Goal: Communication & Community: Answer question/provide support

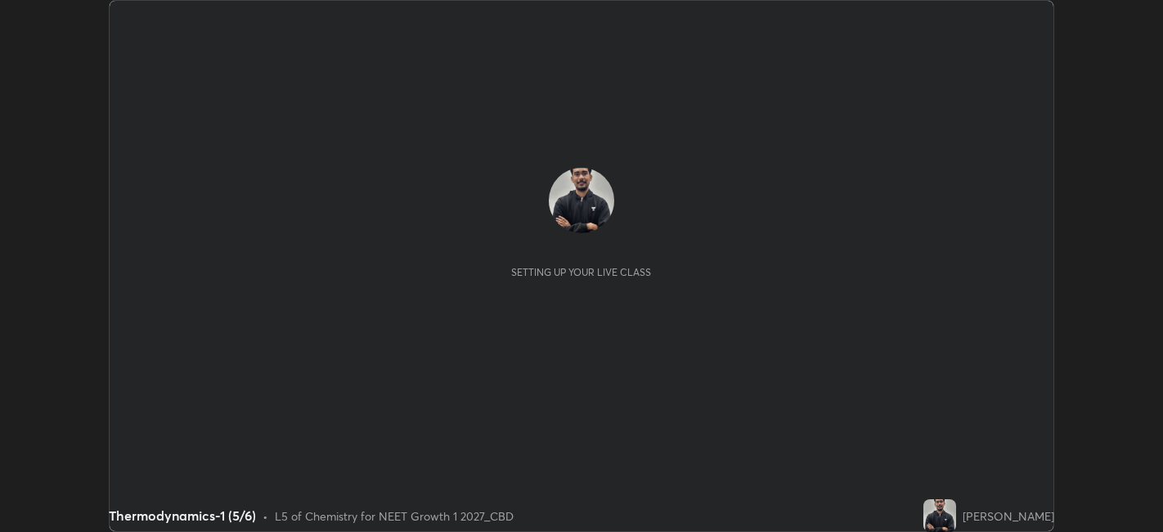
scroll to position [532, 1163]
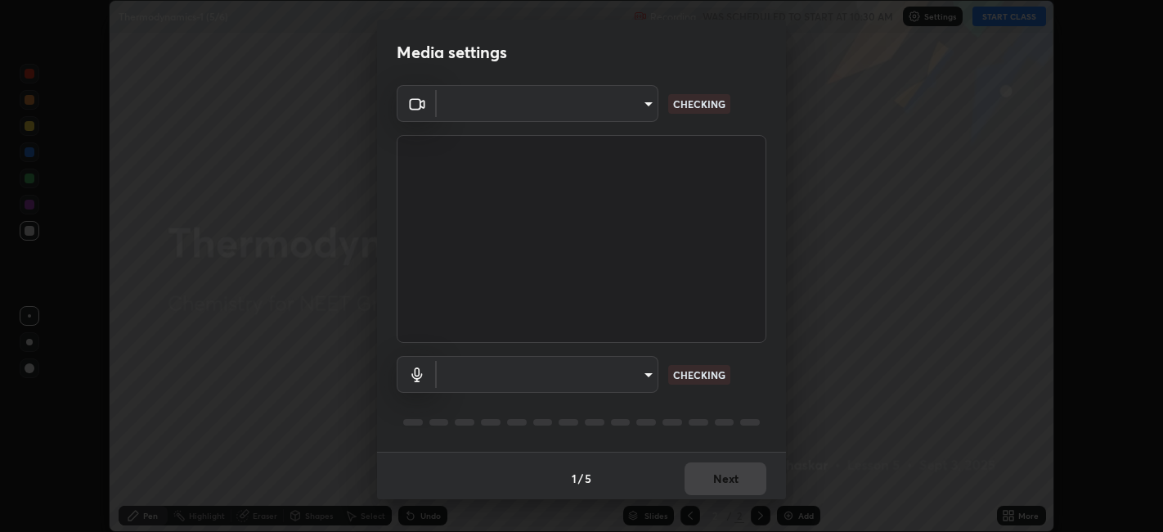
type input "052f9b30e05f62bb2e590cb50044ac96a00de3eab8a32c7a625fc31ec407be61"
type input "26c45b5a75dd284b2b07efa34f095bc96a029c451b0918895cb94407aa1265c0"
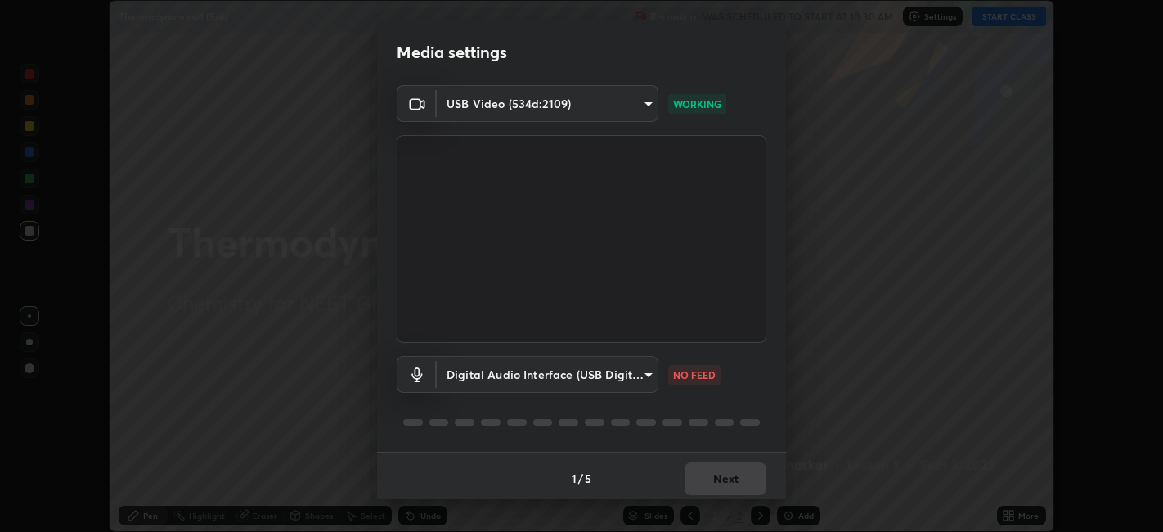
click at [511, 103] on body "Erase all Thermodynamics-1 (5/6) Recording WAS SCHEDULED TO START AT 10:30 AM S…" at bounding box center [581, 266] width 1163 height 532
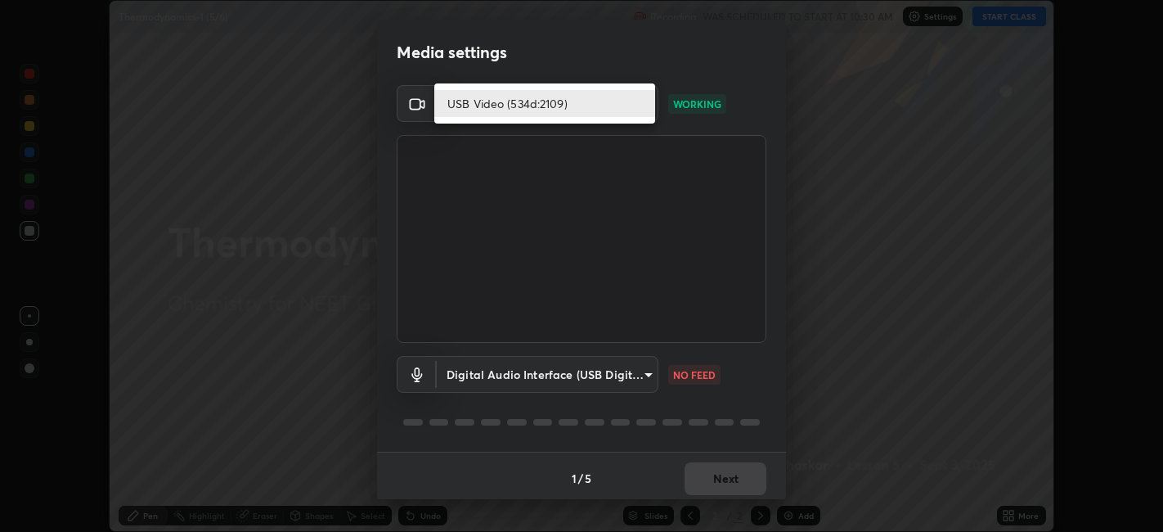
click at [511, 109] on li "USB Video (534d:2109)" at bounding box center [544, 103] width 221 height 27
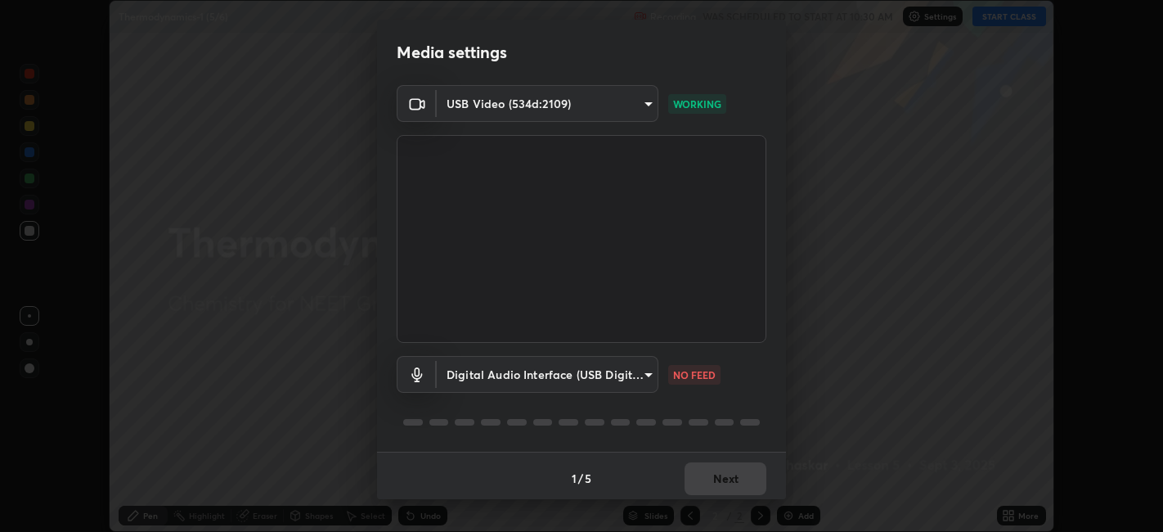
click at [528, 376] on body "Erase all Thermodynamics-1 (5/6) Recording WAS SCHEDULED TO START AT 10:30 AM S…" at bounding box center [581, 266] width 1163 height 532
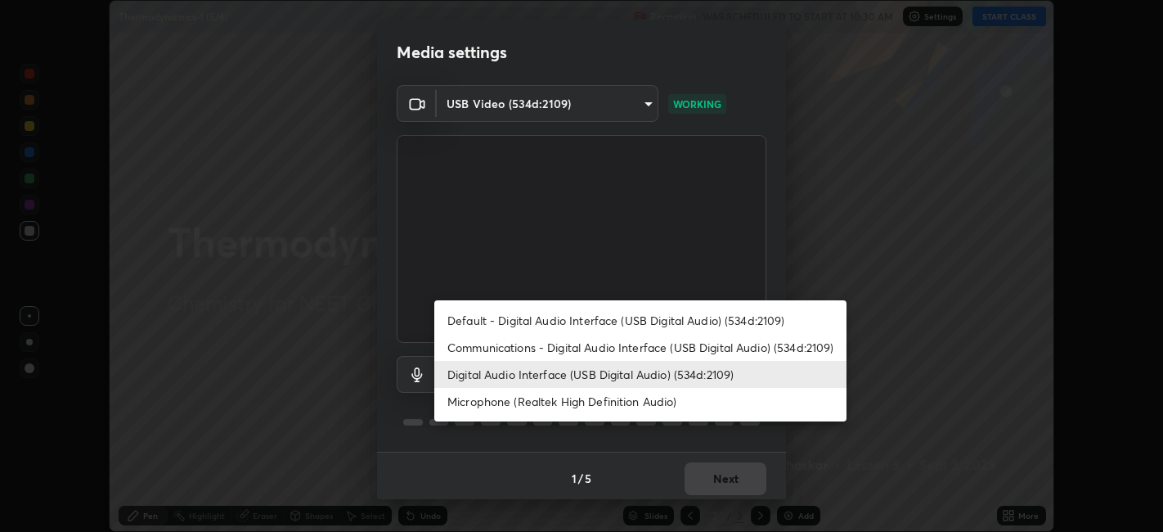
click at [534, 370] on li "Digital Audio Interface (USB Digital Audio) (534d:2109)" at bounding box center [640, 374] width 412 height 27
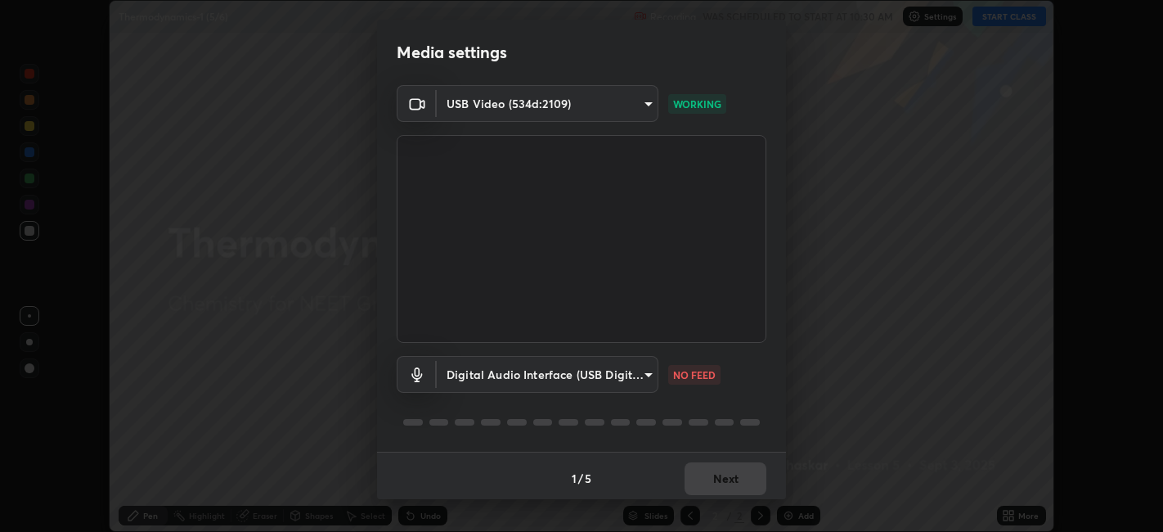
click at [633, 375] on body "Erase all Thermodynamics-1 (5/6) Recording WAS SCHEDULED TO START AT 10:30 AM S…" at bounding box center [581, 266] width 1163 height 532
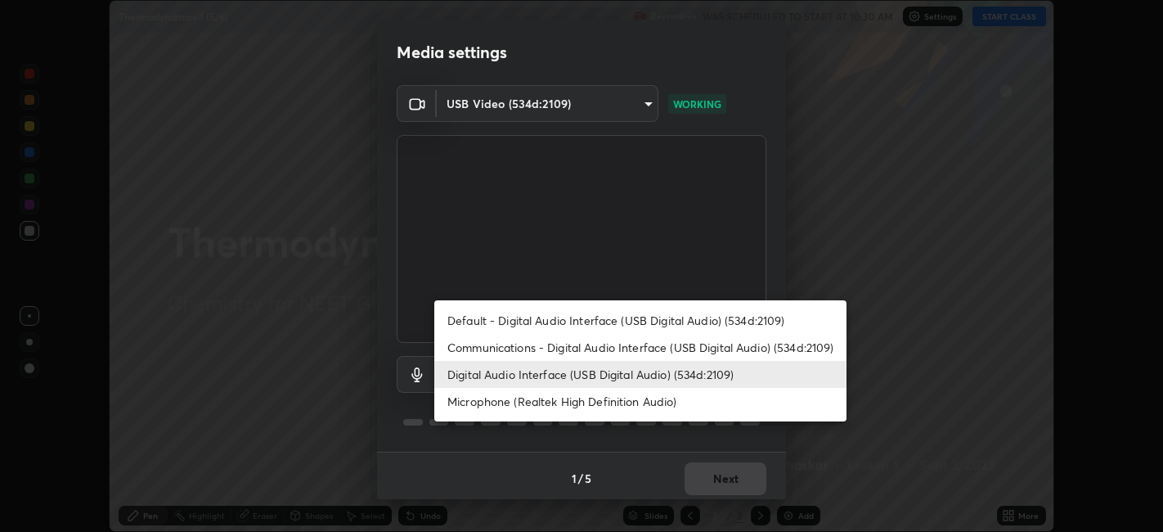
click at [553, 374] on li "Digital Audio Interface (USB Digital Audio) (534d:2109)" at bounding box center [640, 374] width 412 height 27
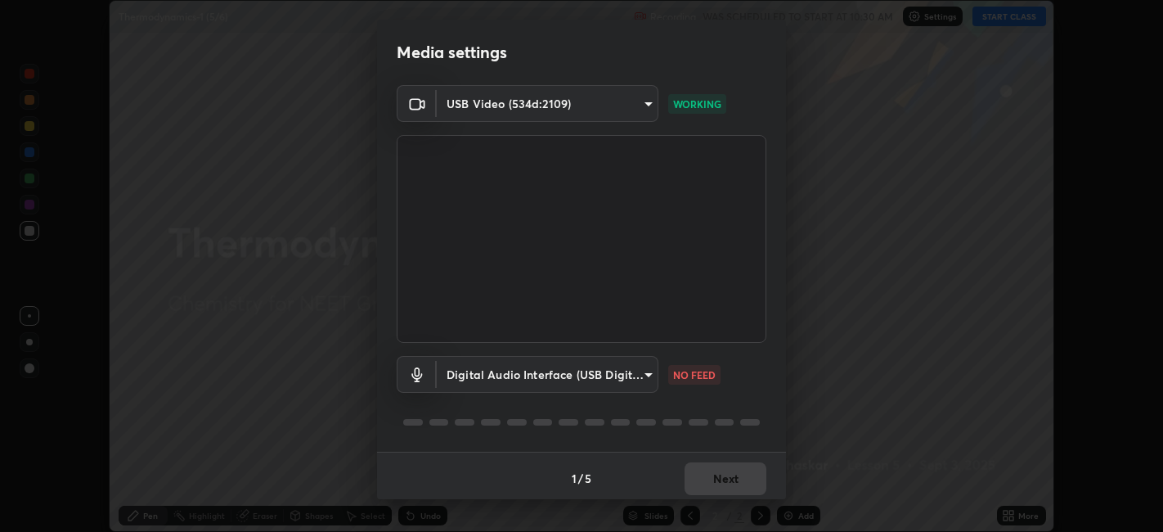
click at [556, 391] on body "Erase all Thermodynamics-1 (5/6) Recording WAS SCHEDULED TO START AT 10:30 AM S…" at bounding box center [581, 266] width 1163 height 532
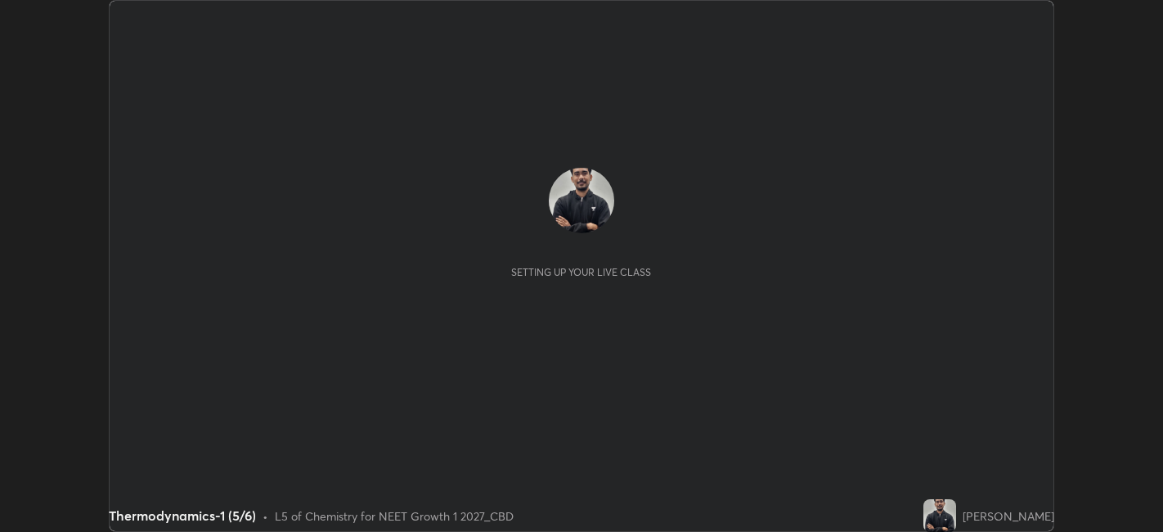
scroll to position [532, 1163]
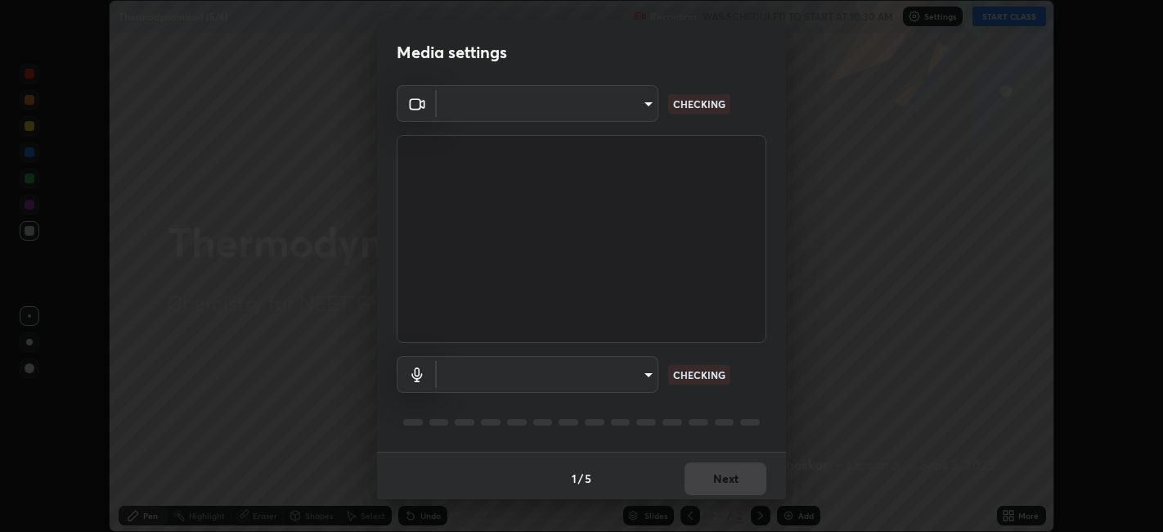
type input "26c45b5a75dd284b2b07efa34f095bc96a029c451b0918895cb94407aa1265c0"
click at [642, 96] on body "Erase all Thermodynamics-1 (5/6) Recording WAS SCHEDULED TO START AT 10:30 AM S…" at bounding box center [581, 266] width 1163 height 532
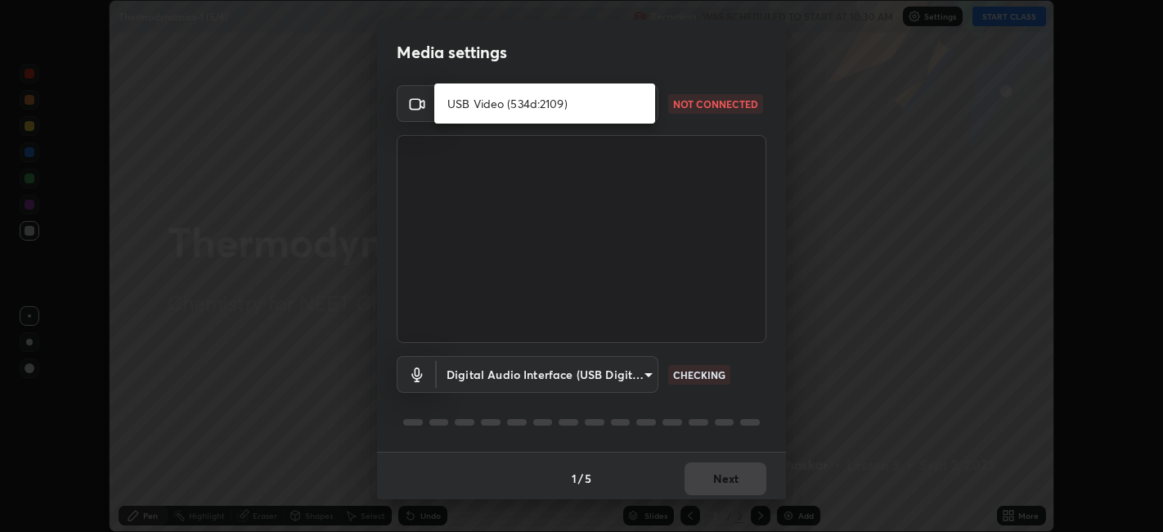
click at [610, 104] on li "USB Video (534d:2109)" at bounding box center [544, 103] width 221 height 27
type input "052f9b30e05f62bb2e590cb50044ac96a00de3eab8a32c7a625fc31ec407be61"
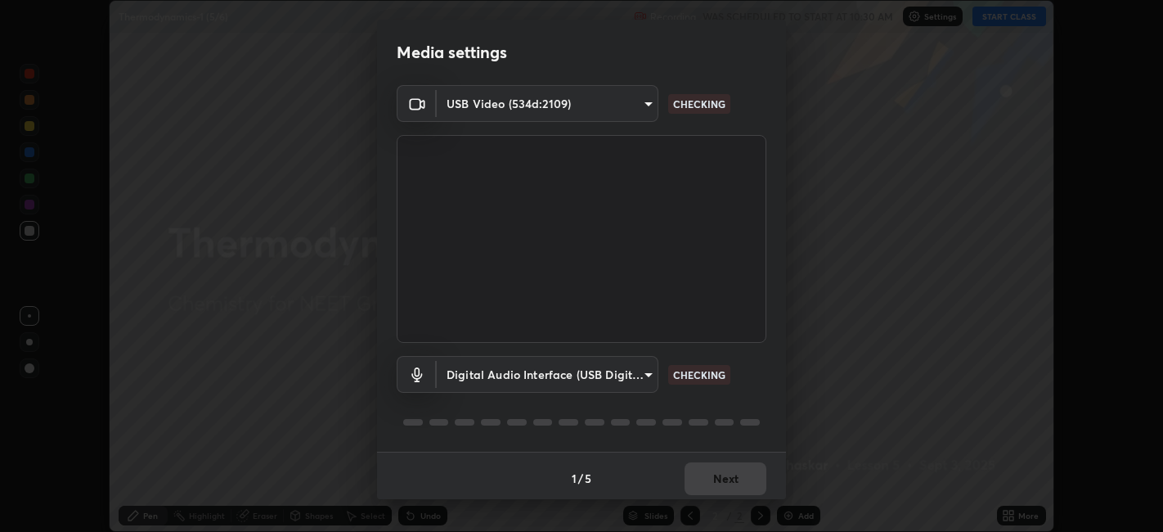
click at [632, 101] on body "Erase all Thermodynamics-1 (5/6) Recording WAS SCHEDULED TO START AT 10:30 AM S…" at bounding box center [581, 266] width 1163 height 532
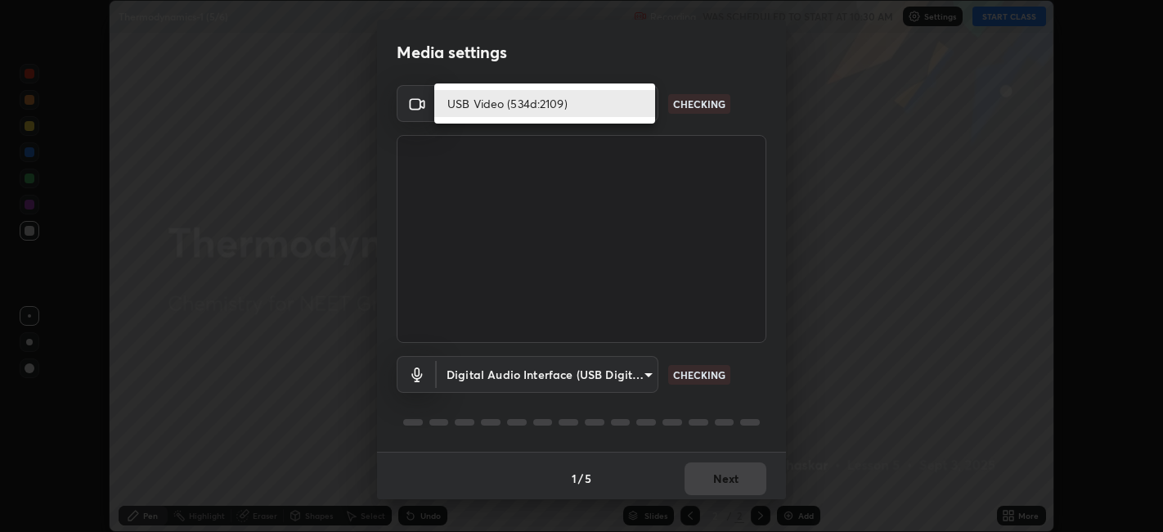
click at [603, 106] on li "USB Video (534d:2109)" at bounding box center [544, 103] width 221 height 27
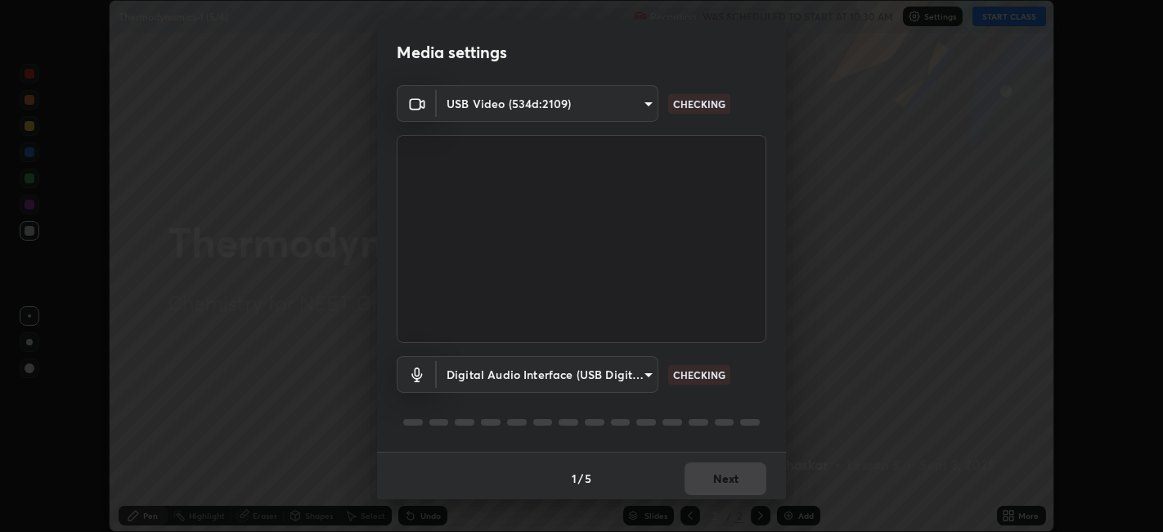
scroll to position [4, 0]
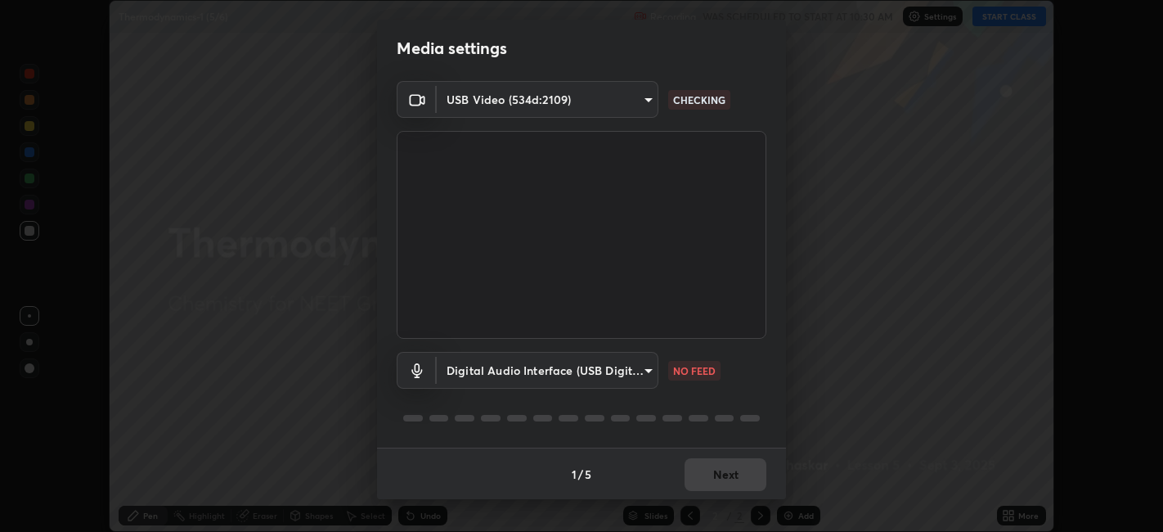
click at [641, 383] on body "Erase all Thermodynamics-1 (5/6) Recording WAS SCHEDULED TO START AT 10:30 AM S…" at bounding box center [581, 266] width 1163 height 532
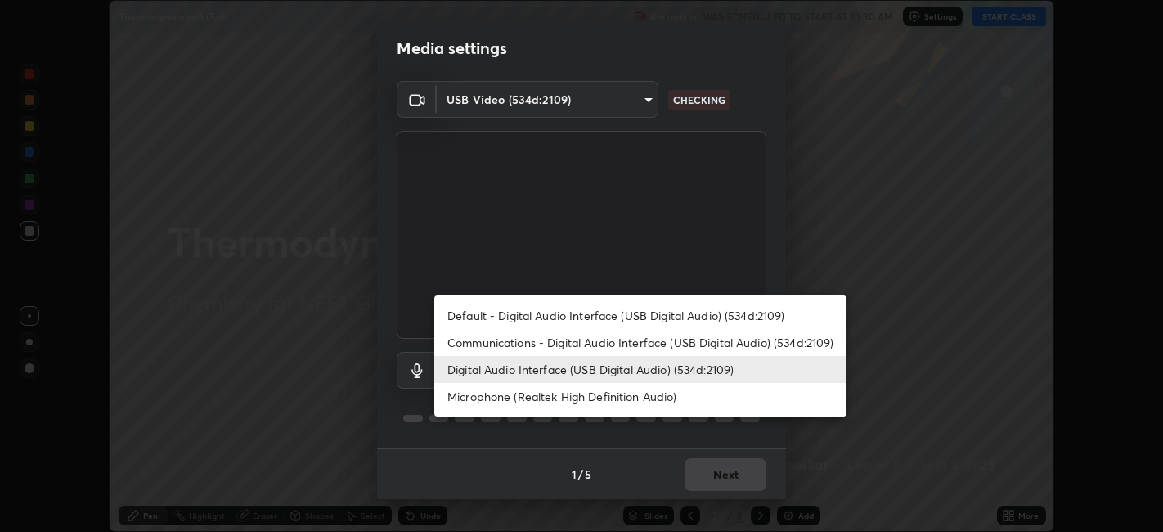
click at [618, 398] on li "Microphone (Realtek High Definition Audio)" at bounding box center [640, 396] width 412 height 27
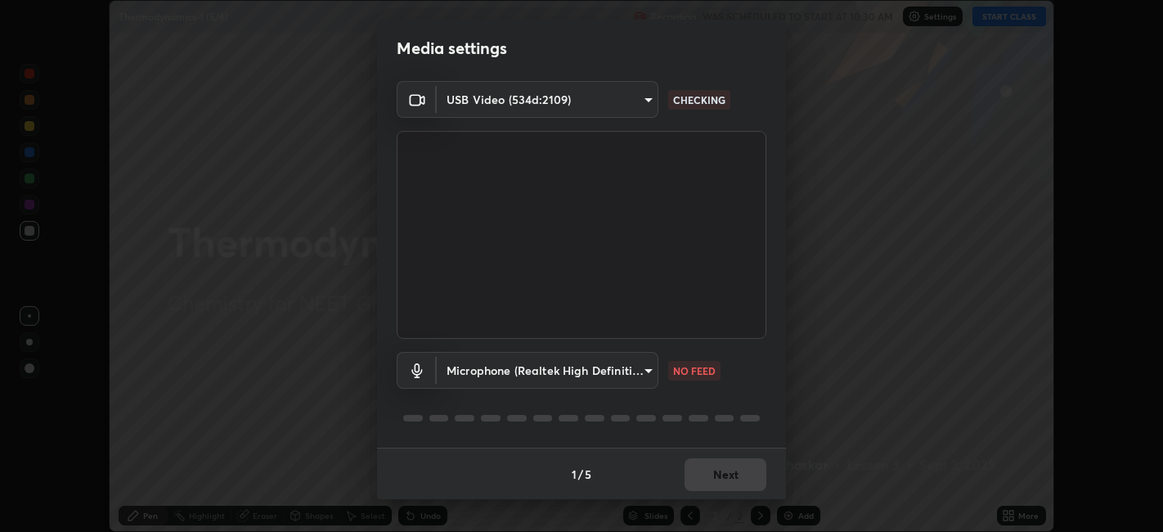
click at [607, 373] on li "Digital Audio Interface (USB Digital Audio) (534d:2109)" at bounding box center [588, 370] width 309 height 16
type input "26c45b5a75dd284b2b07efa34f095bc96a029c451b0918895cb94407aa1265c0"
click at [592, 367] on body "Erase all Thermodynamics-1 (5/6) Recording WAS SCHEDULED TO START AT 10:30 AM S…" at bounding box center [581, 266] width 1163 height 532
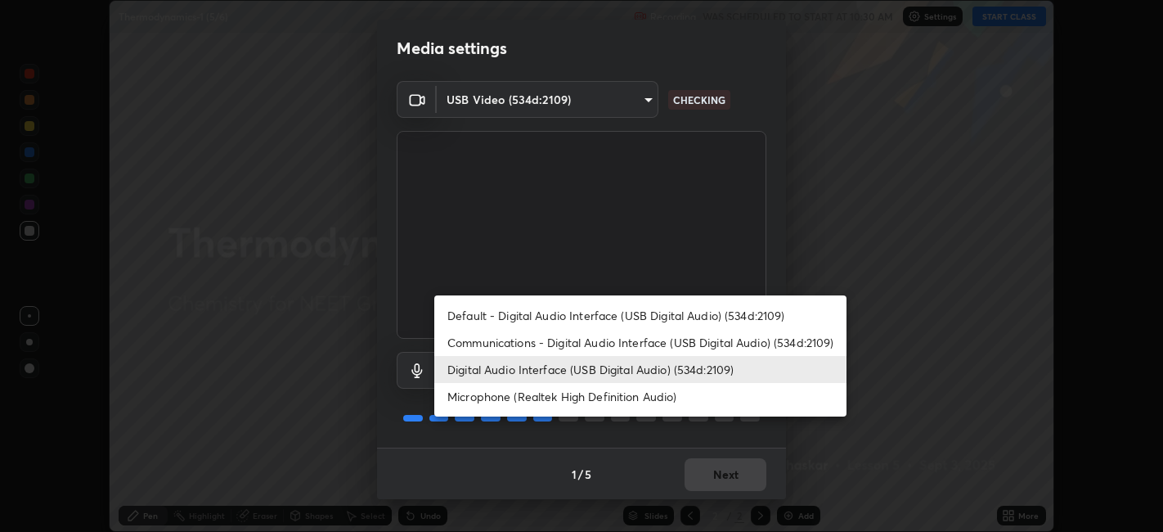
click at [583, 367] on li "Digital Audio Interface (USB Digital Audio) (534d:2109)" at bounding box center [640, 369] width 412 height 27
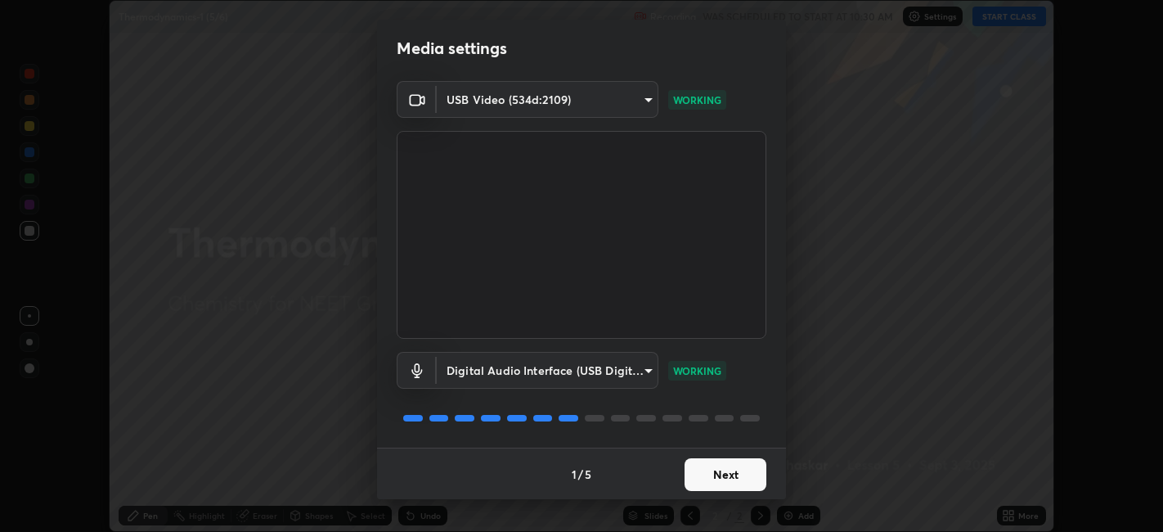
click at [736, 460] on button "Next" at bounding box center [726, 474] width 82 height 33
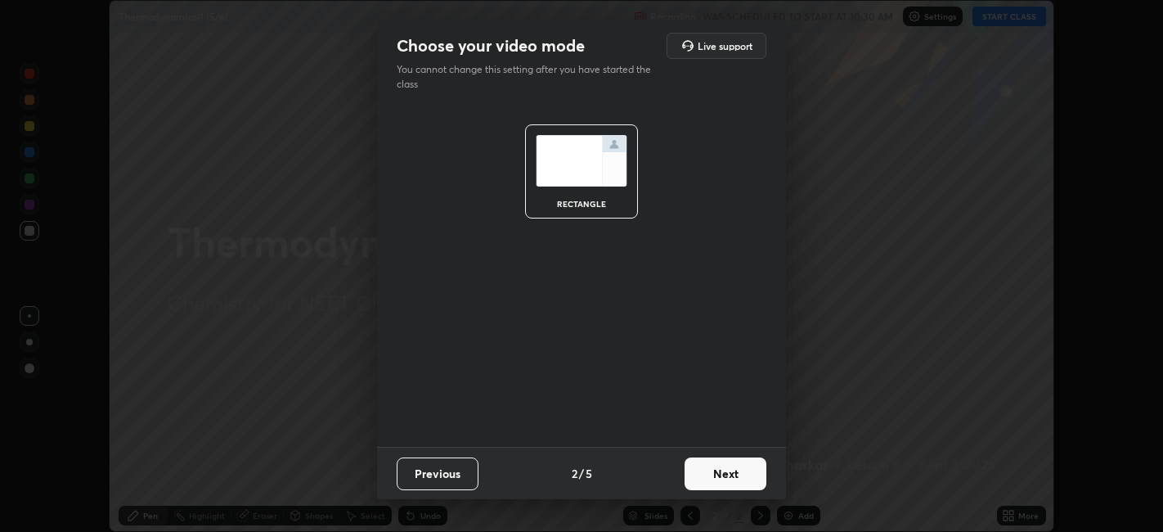
click at [735, 488] on button "Next" at bounding box center [726, 473] width 82 height 33
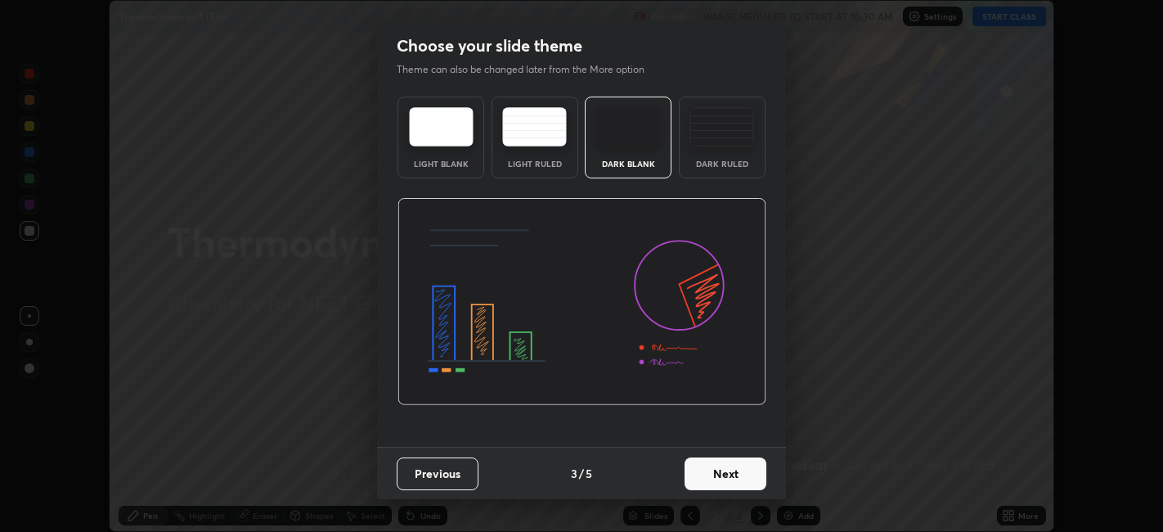
click at [750, 483] on button "Next" at bounding box center [726, 473] width 82 height 33
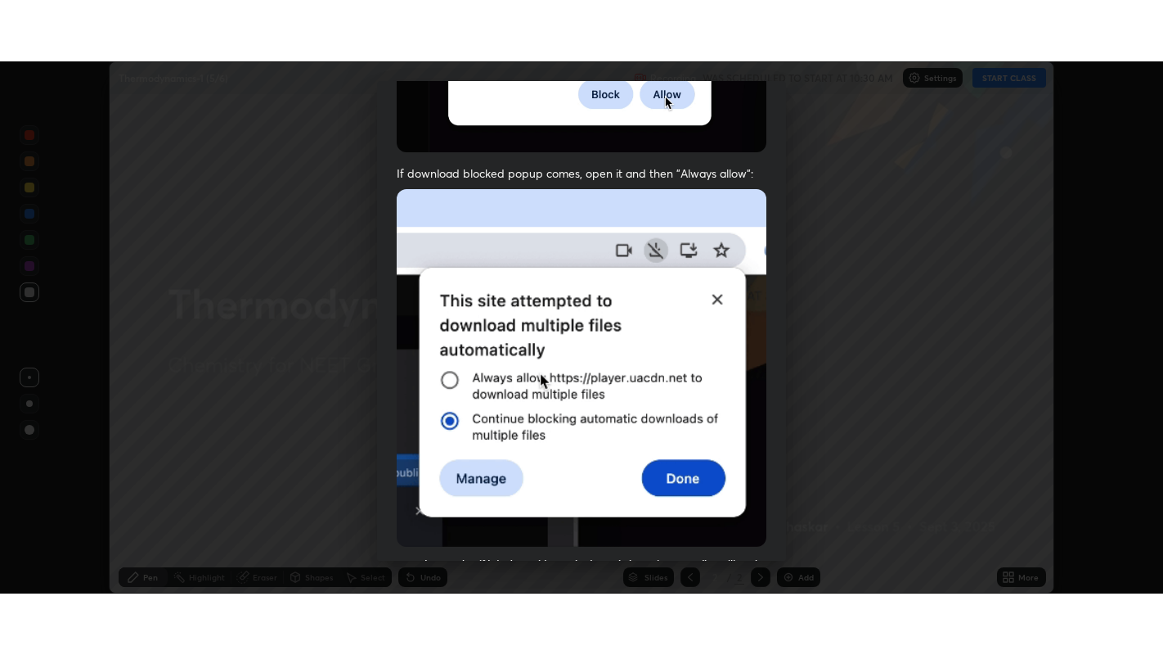
scroll to position [338, 0]
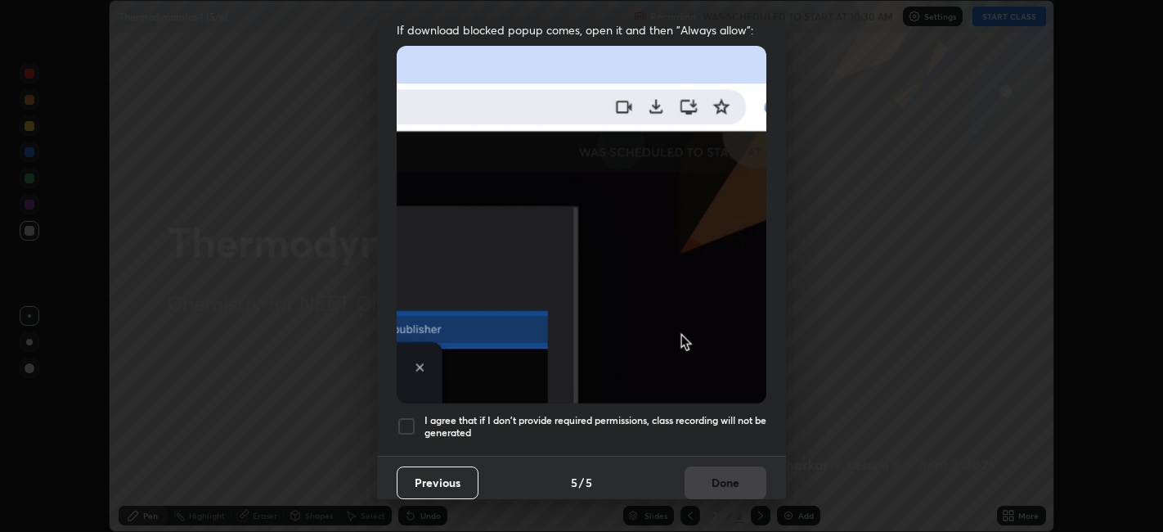
click at [709, 414] on h5 "I agree that if I don't provide required permissions, class recording will not …" at bounding box center [596, 426] width 342 height 25
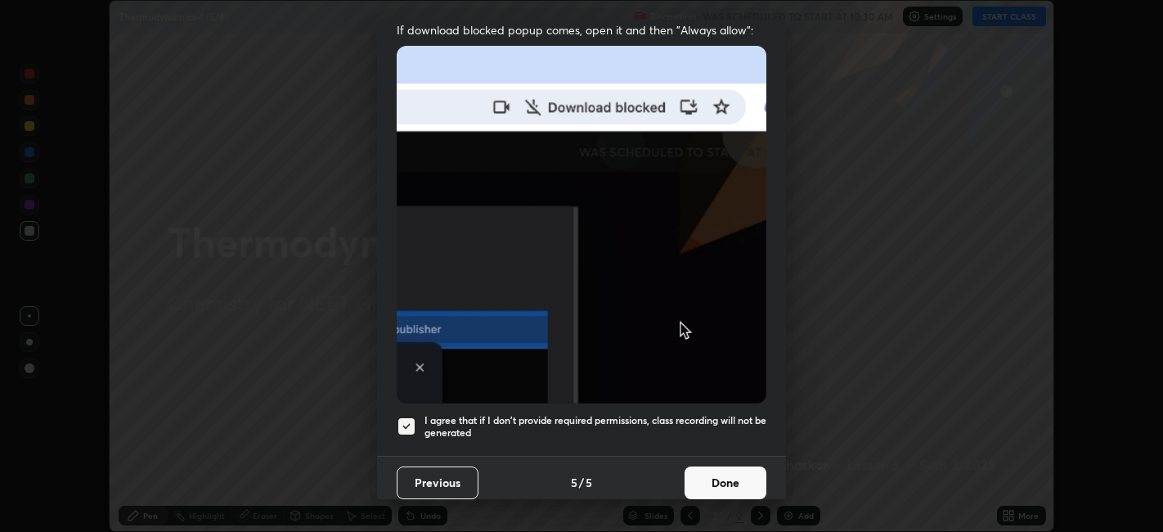
click at [722, 466] on button "Done" at bounding box center [726, 482] width 82 height 33
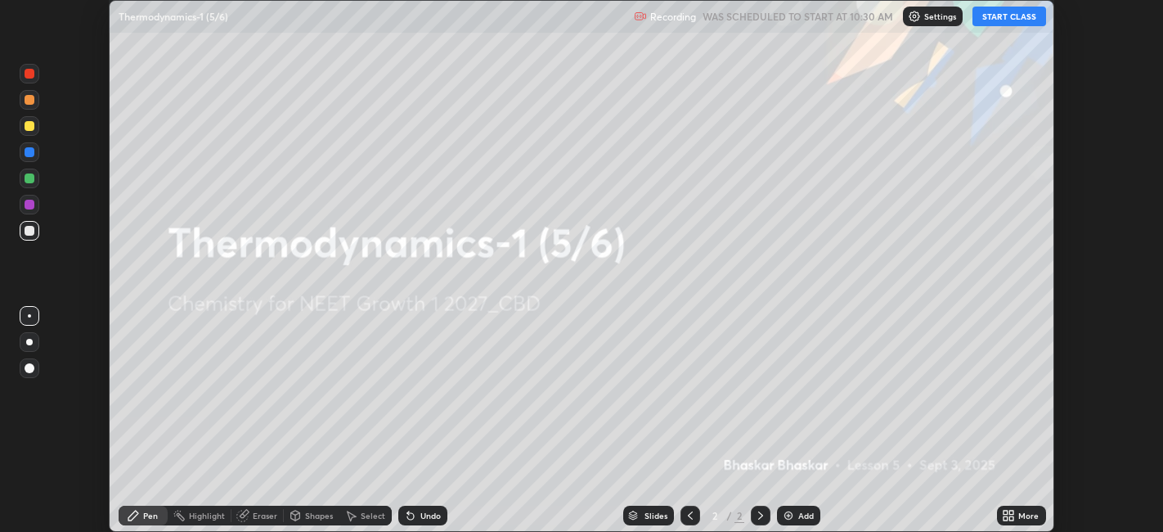
click at [1020, 515] on div "More" at bounding box center [1029, 515] width 20 height 8
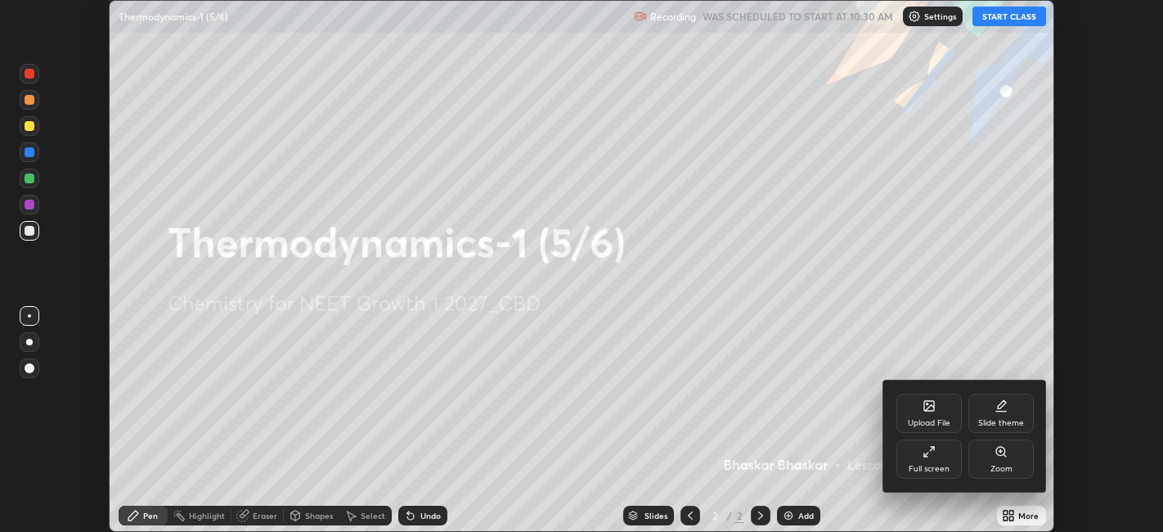
click at [934, 459] on div "Full screen" at bounding box center [929, 458] width 65 height 39
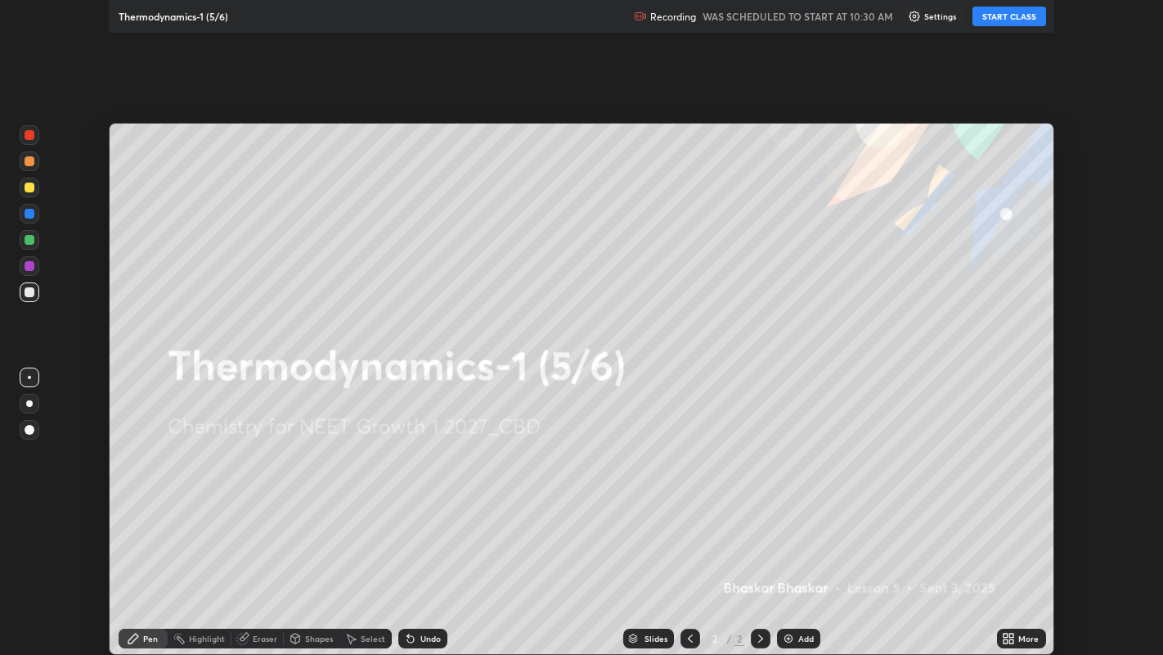
scroll to position [655, 1163]
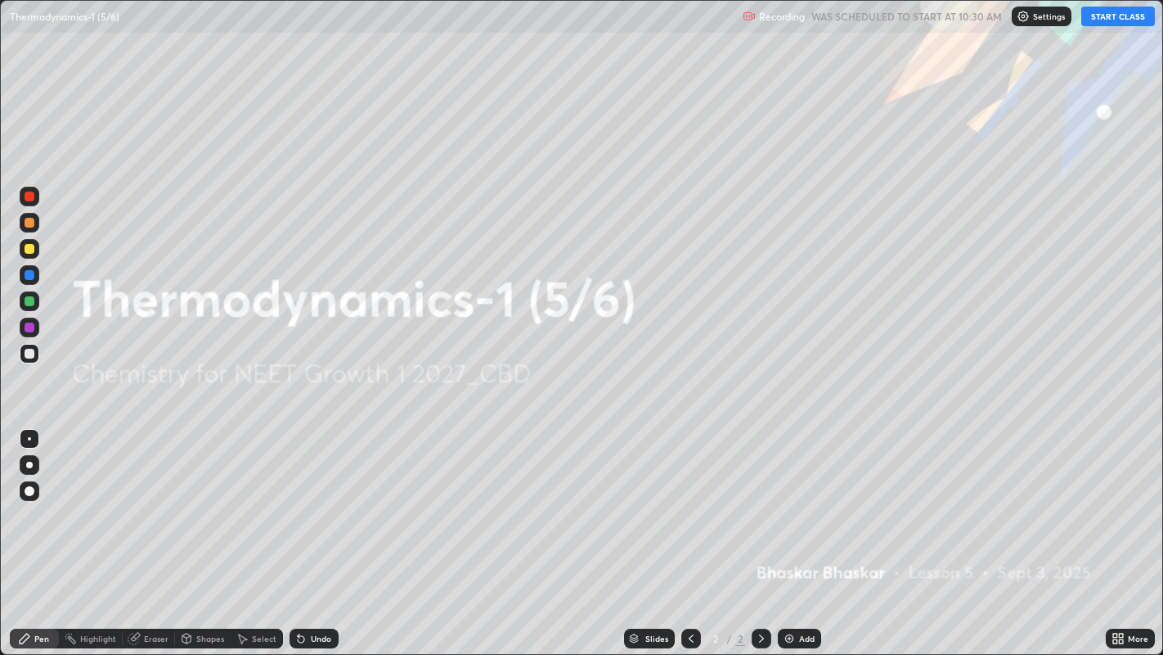
click at [799, 531] on div "Add" at bounding box center [807, 638] width 16 height 8
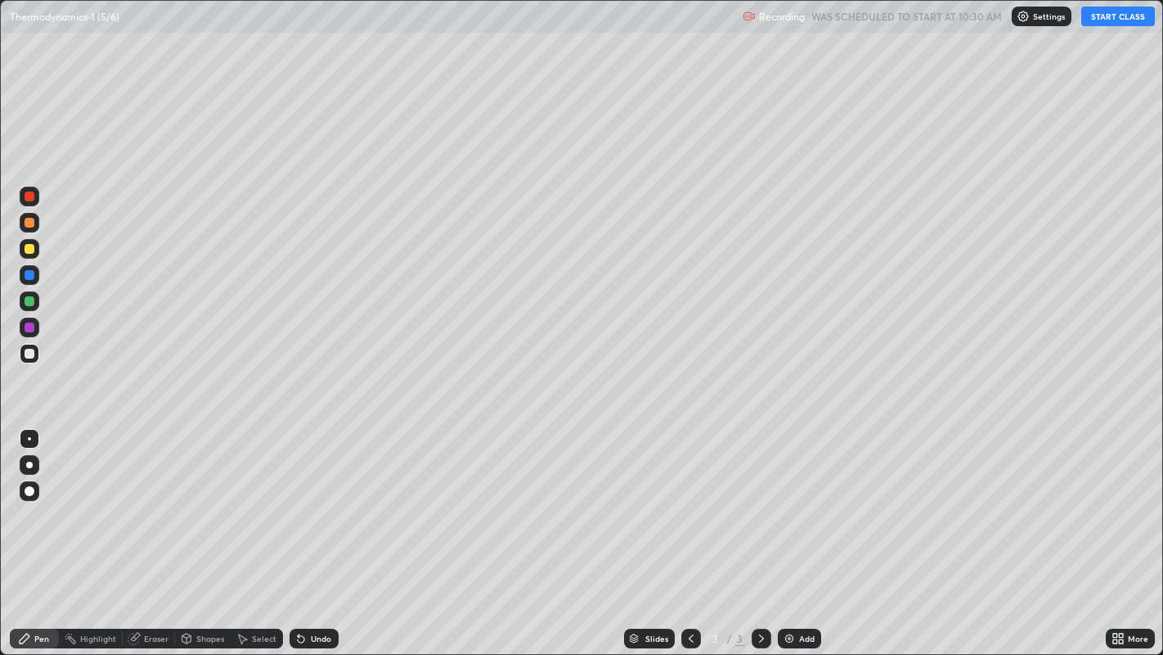
click at [1120, 11] on button "START CLASS" at bounding box center [1119, 17] width 74 height 20
click at [29, 464] on div at bounding box center [29, 464] width 7 height 7
click at [326, 531] on div "Undo" at bounding box center [314, 638] width 49 height 20
click at [311, 531] on div "Undo" at bounding box center [321, 638] width 20 height 8
click at [321, 531] on div "Undo" at bounding box center [321, 638] width 20 height 8
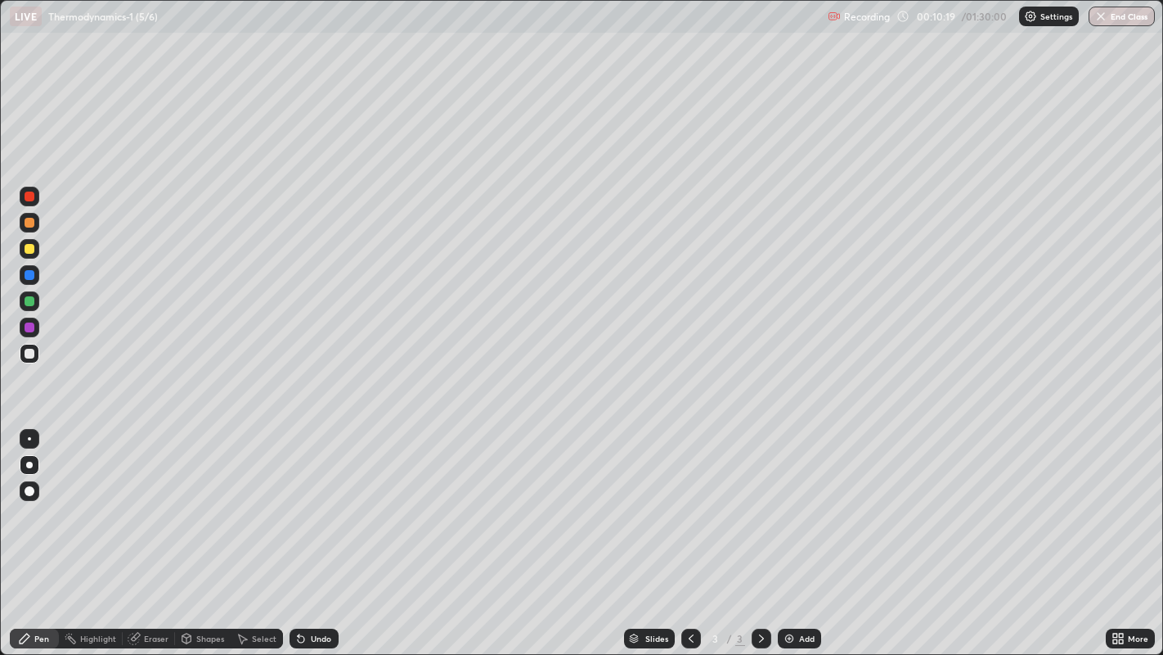
click at [328, 531] on div "Undo" at bounding box center [321, 638] width 20 height 8
click at [324, 531] on div "Undo" at bounding box center [321, 638] width 20 height 8
click at [322, 531] on div "Undo" at bounding box center [321, 638] width 20 height 8
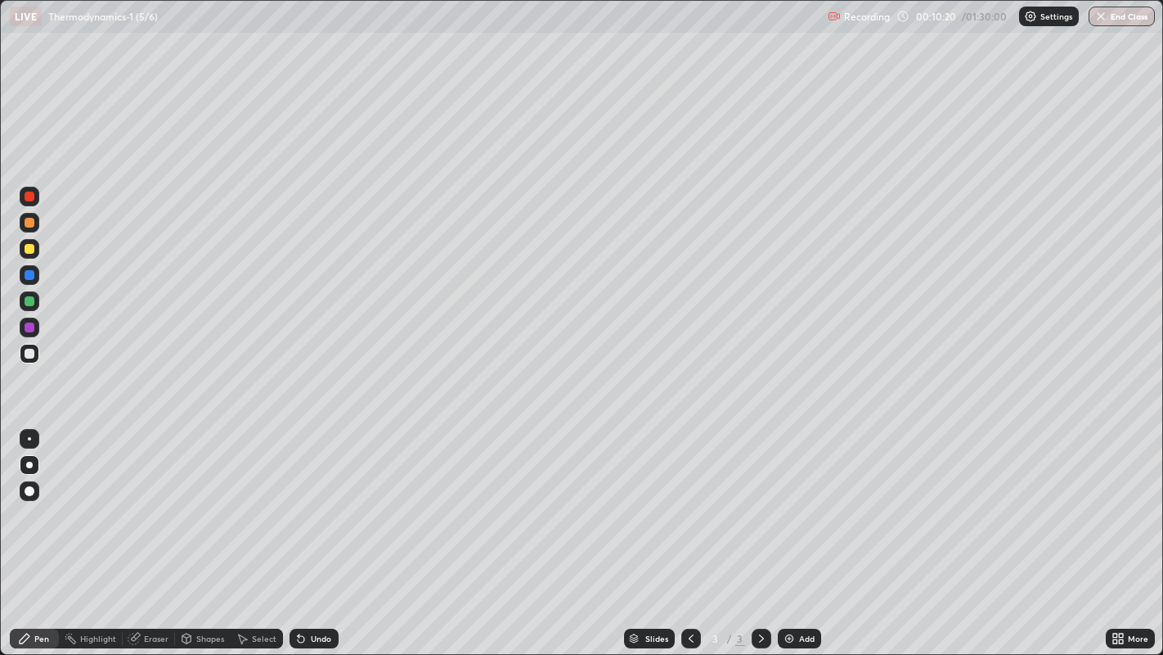
click at [324, 531] on div "Undo" at bounding box center [321, 638] width 20 height 8
click at [322, 531] on div "Undo" at bounding box center [321, 638] width 20 height 8
click at [319, 531] on div "Undo" at bounding box center [321, 638] width 20 height 8
click at [316, 531] on div "Undo" at bounding box center [321, 638] width 20 height 8
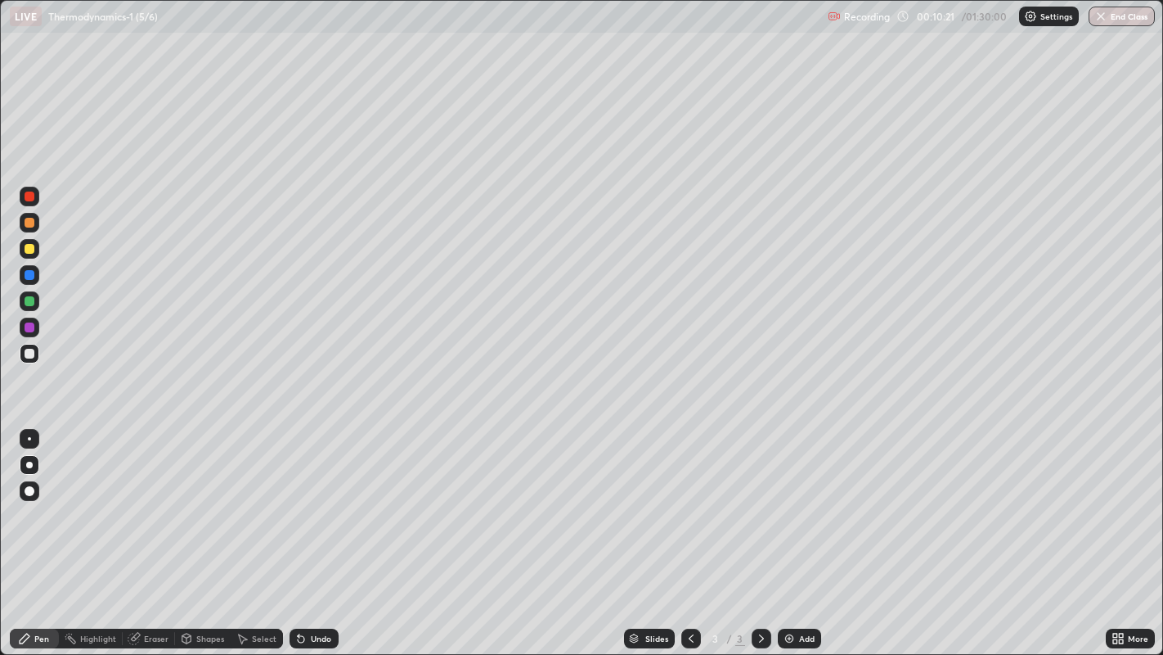
click at [316, 531] on div "Undo" at bounding box center [321, 638] width 20 height 8
click at [314, 531] on div "Undo" at bounding box center [321, 638] width 20 height 8
click at [313, 531] on div "Undo" at bounding box center [321, 638] width 20 height 8
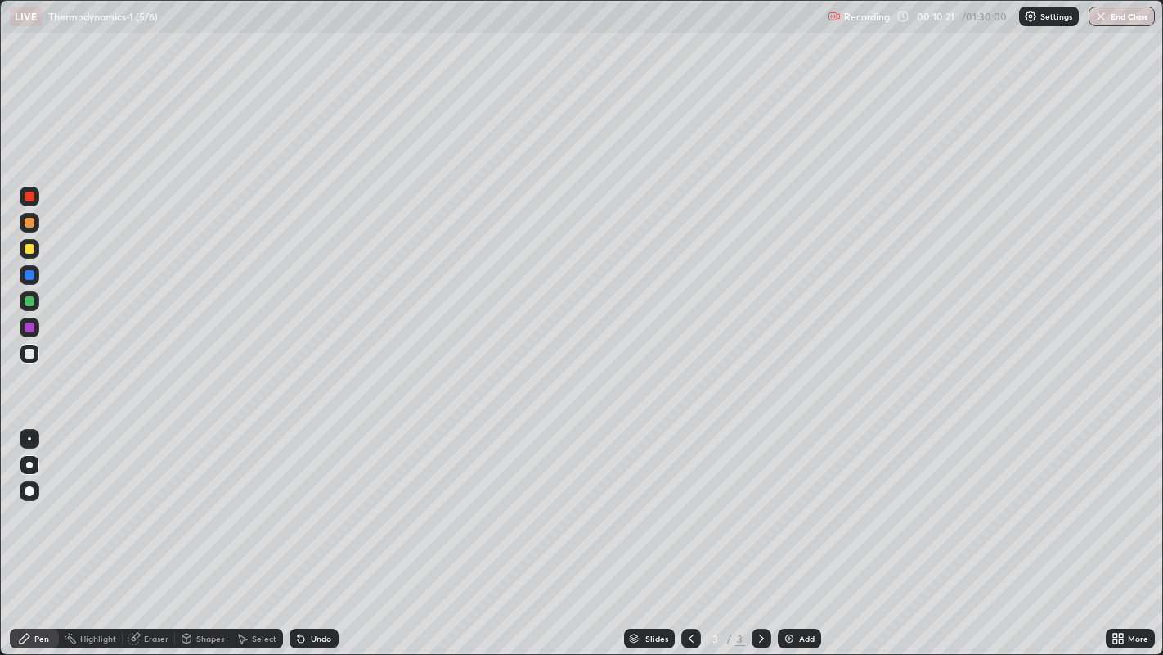
click at [316, 531] on div "Undo" at bounding box center [321, 638] width 20 height 8
click at [314, 531] on div "Undo" at bounding box center [321, 638] width 20 height 8
click at [28, 251] on div at bounding box center [30, 249] width 10 height 10
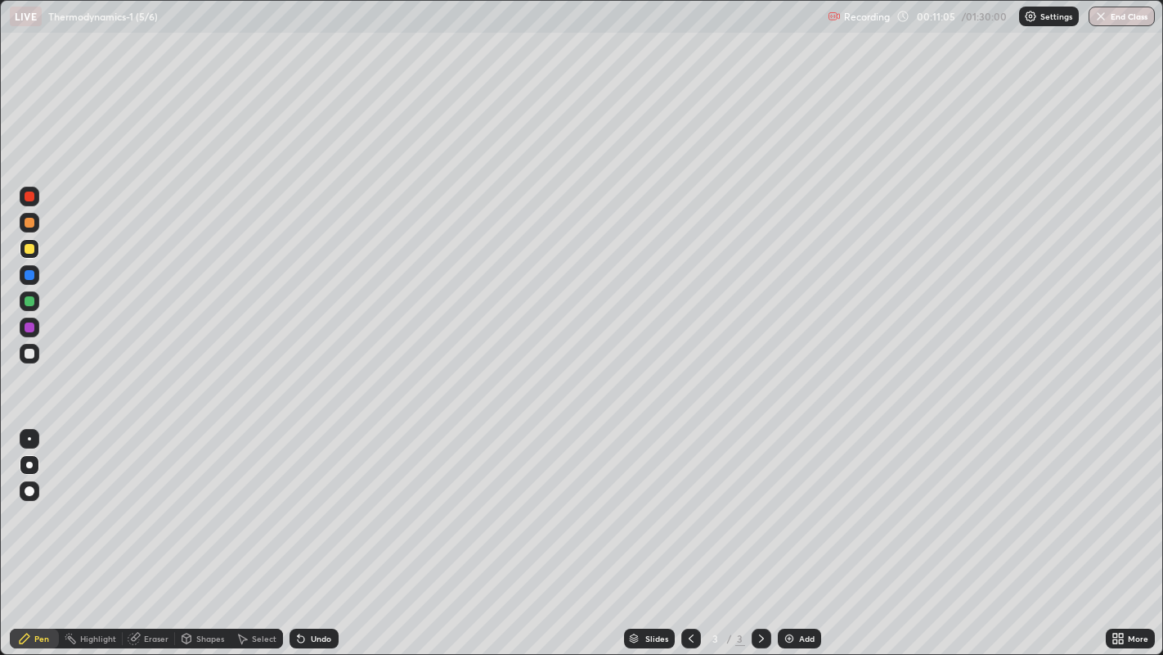
click at [37, 300] on div at bounding box center [30, 301] width 20 height 20
click at [29, 223] on div at bounding box center [30, 223] width 10 height 10
click at [311, 531] on div "Undo" at bounding box center [321, 638] width 20 height 8
click at [34, 354] on div at bounding box center [30, 354] width 10 height 10
click at [29, 254] on div at bounding box center [30, 249] width 10 height 10
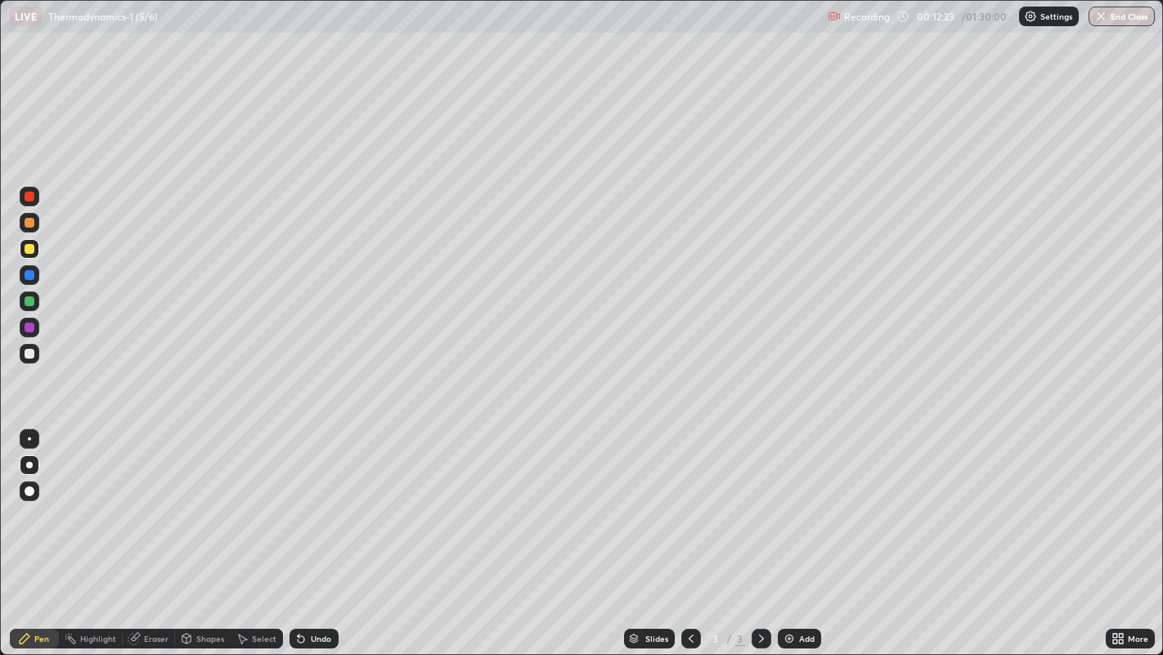
click at [30, 300] on div at bounding box center [30, 301] width 10 height 10
click at [29, 353] on div at bounding box center [30, 354] width 10 height 10
click at [803, 531] on div "Add" at bounding box center [807, 638] width 16 height 8
click at [33, 253] on div at bounding box center [30, 249] width 20 height 20
click at [29, 222] on div at bounding box center [30, 223] width 10 height 10
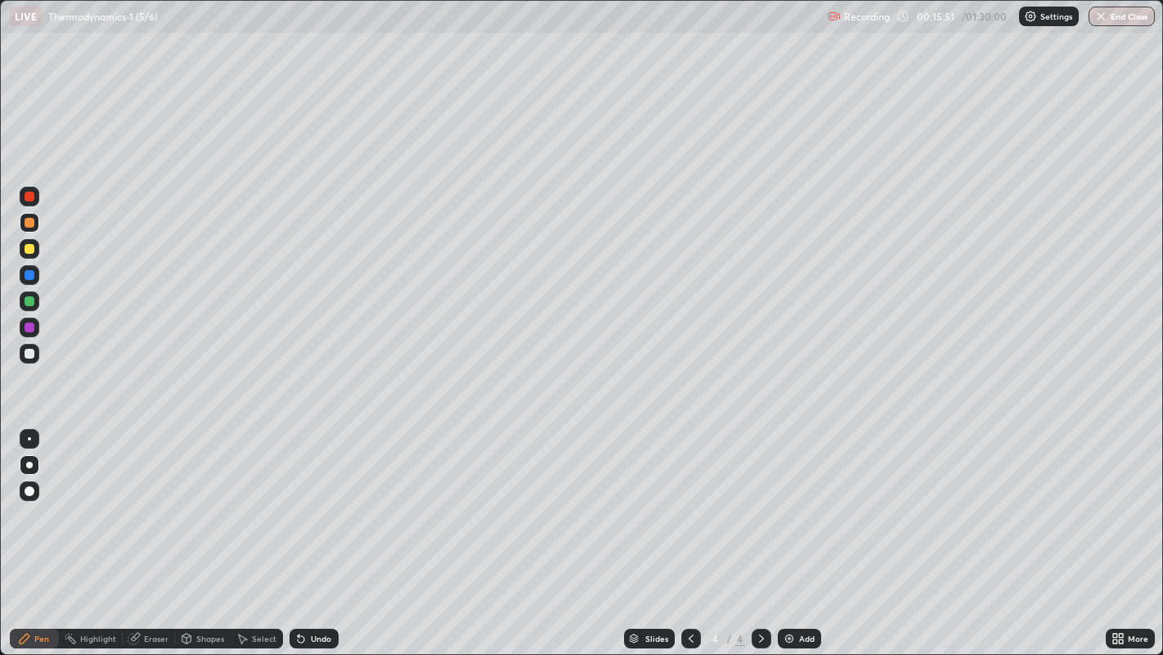
click at [29, 354] on div at bounding box center [30, 354] width 10 height 10
click at [794, 531] on div "Add" at bounding box center [799, 638] width 43 height 20
click at [29, 250] on div at bounding box center [30, 249] width 10 height 10
click at [30, 301] on div at bounding box center [30, 301] width 10 height 10
click at [32, 226] on div at bounding box center [30, 223] width 10 height 10
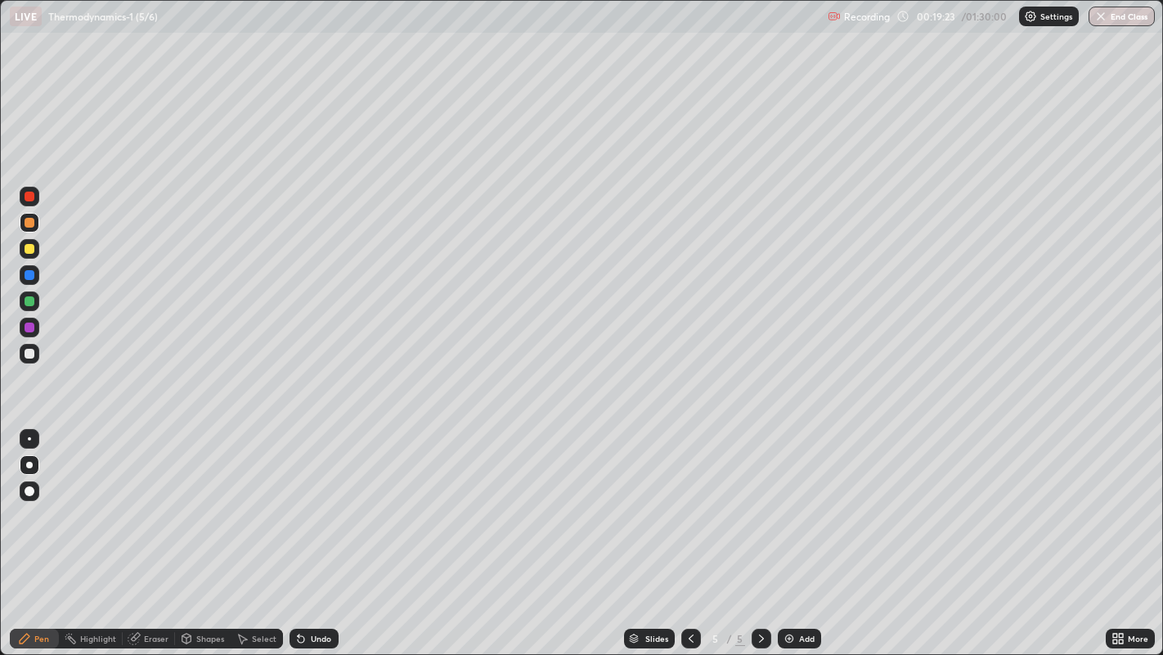
click at [34, 248] on div at bounding box center [30, 249] width 10 height 10
click at [30, 223] on div at bounding box center [30, 223] width 10 height 10
click at [29, 353] on div at bounding box center [30, 354] width 10 height 10
click at [31, 300] on div at bounding box center [30, 301] width 10 height 10
click at [31, 352] on div at bounding box center [30, 354] width 10 height 10
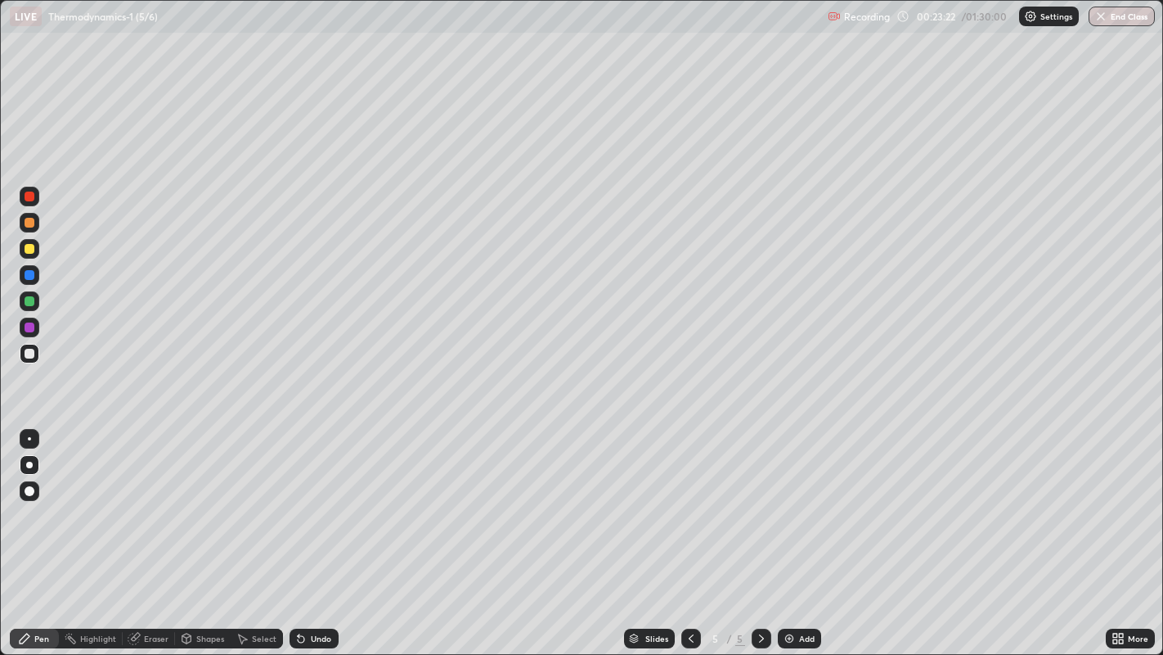
click at [689, 531] on icon at bounding box center [691, 638] width 13 height 13
click at [758, 531] on icon at bounding box center [761, 638] width 13 height 13
click at [687, 531] on icon at bounding box center [691, 638] width 13 height 13
click at [689, 531] on icon at bounding box center [691, 638] width 13 height 13
click at [759, 531] on icon at bounding box center [761, 638] width 13 height 13
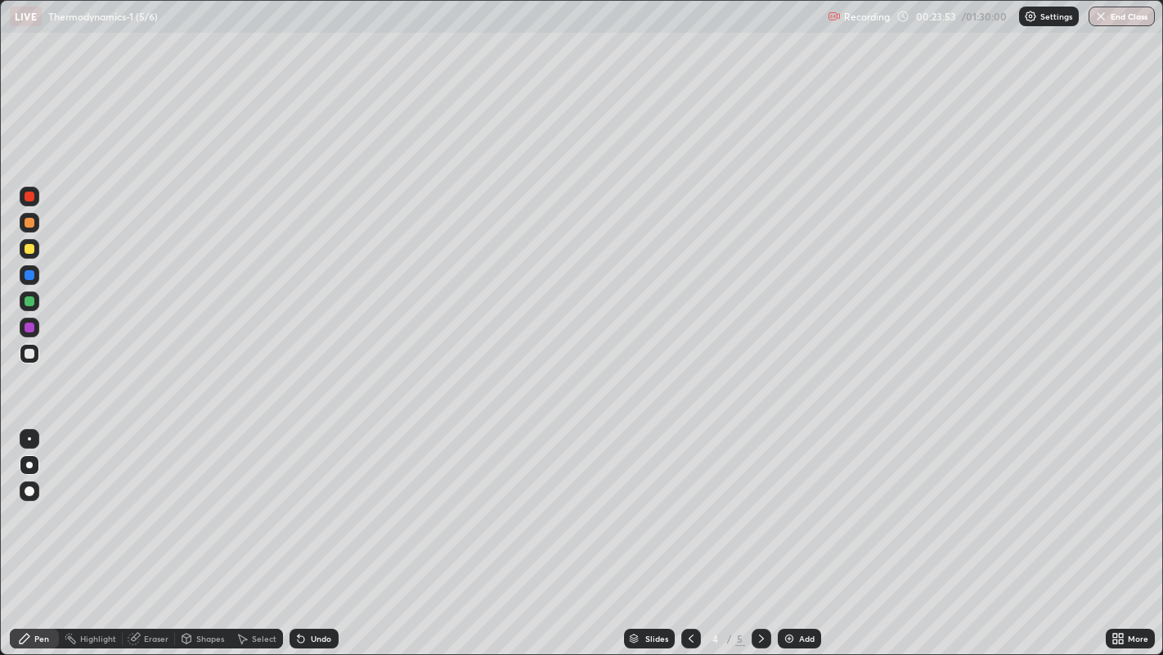
click at [691, 531] on div at bounding box center [692, 638] width 20 height 20
click at [758, 531] on icon at bounding box center [761, 638] width 13 height 13
click at [759, 531] on icon at bounding box center [761, 638] width 13 height 13
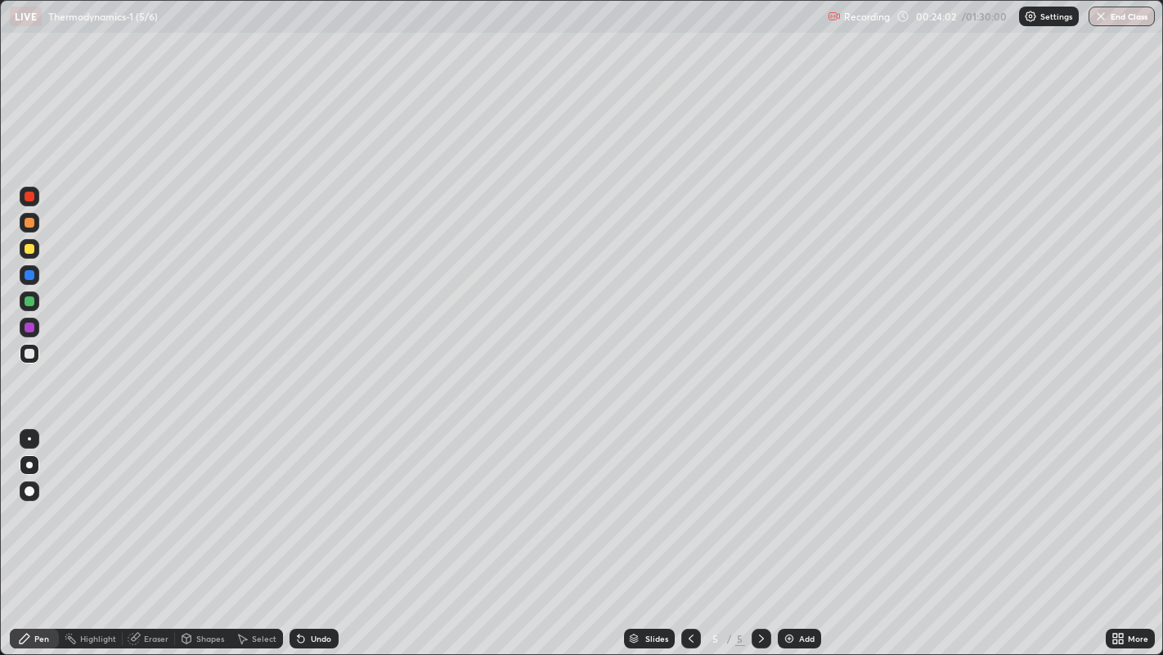
click at [758, 531] on icon at bounding box center [761, 638] width 13 height 13
click at [805, 531] on div "Add" at bounding box center [807, 638] width 16 height 8
click at [29, 254] on div at bounding box center [30, 249] width 10 height 10
click at [30, 353] on div at bounding box center [30, 354] width 10 height 10
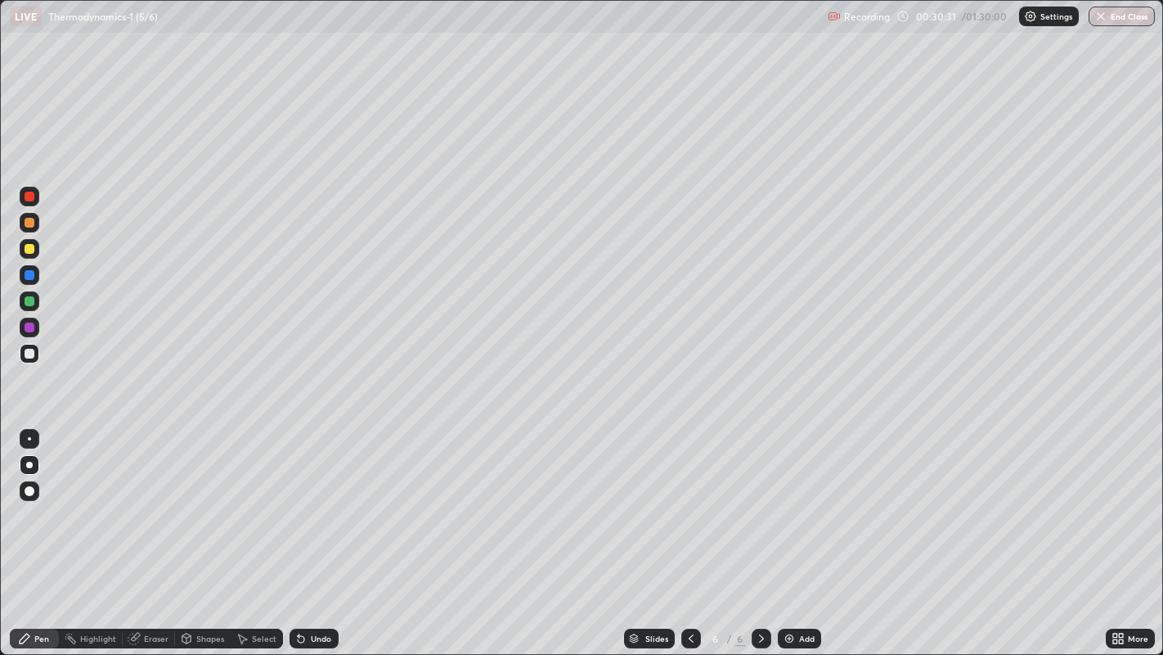
click at [158, 531] on div "Eraser" at bounding box center [156, 638] width 25 height 8
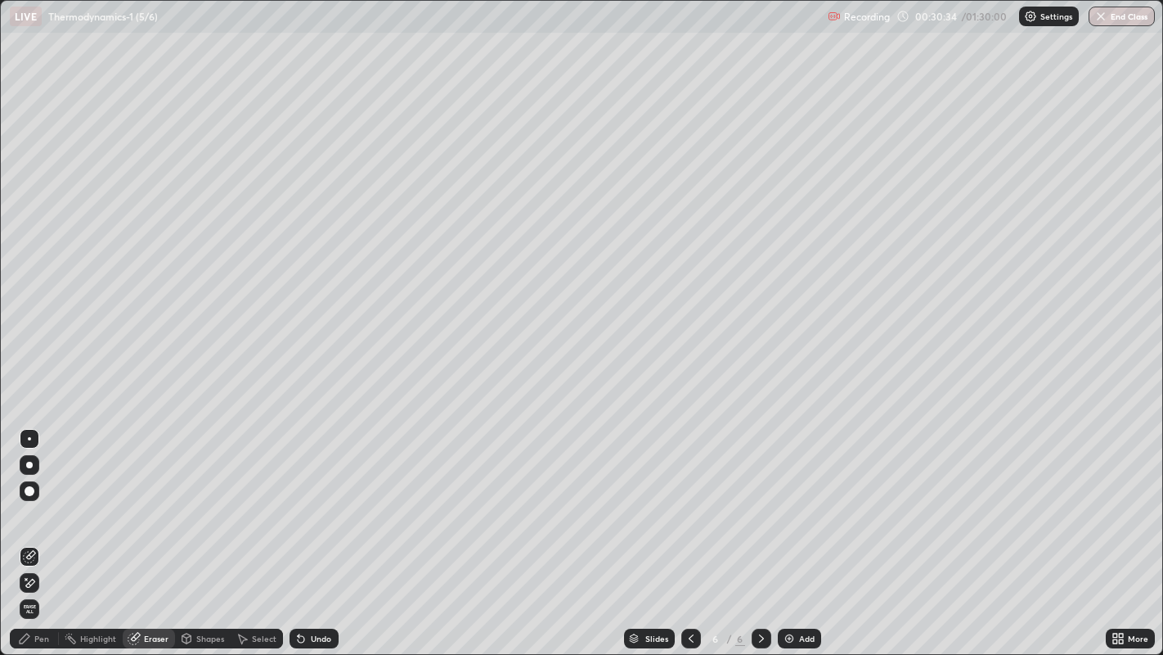
click at [43, 531] on div "Pen" at bounding box center [41, 638] width 15 height 8
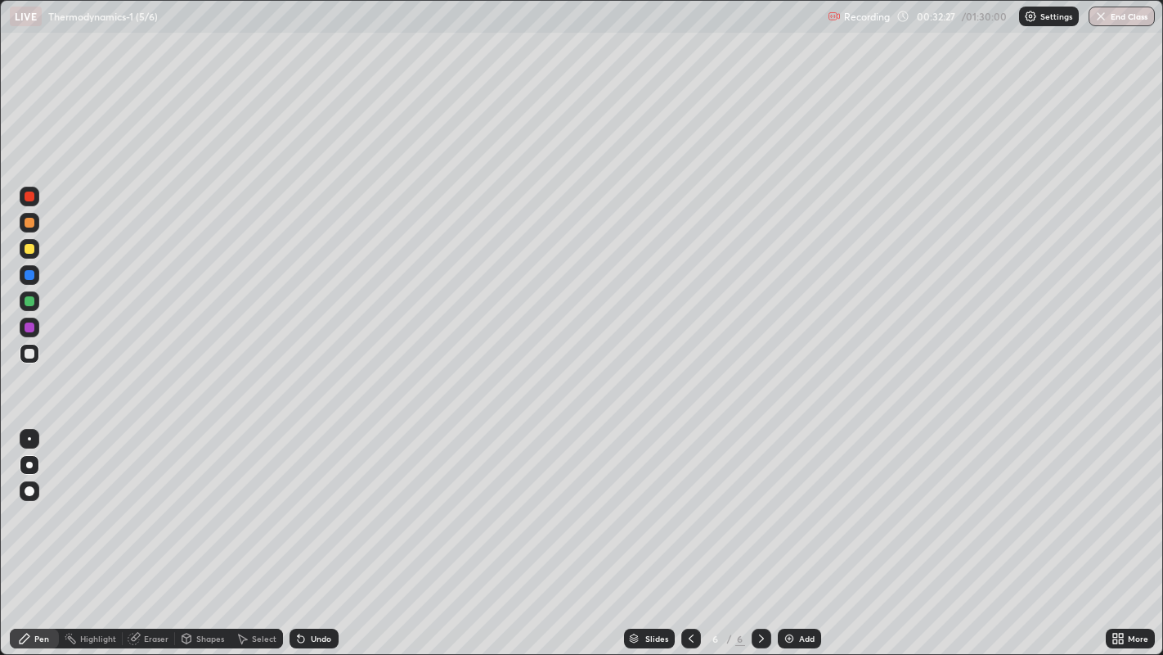
click at [805, 531] on div "Add" at bounding box center [807, 638] width 16 height 8
click at [30, 251] on div at bounding box center [30, 249] width 10 height 10
click at [31, 357] on div at bounding box center [30, 354] width 10 height 10
click at [316, 531] on div "Undo" at bounding box center [321, 638] width 20 height 8
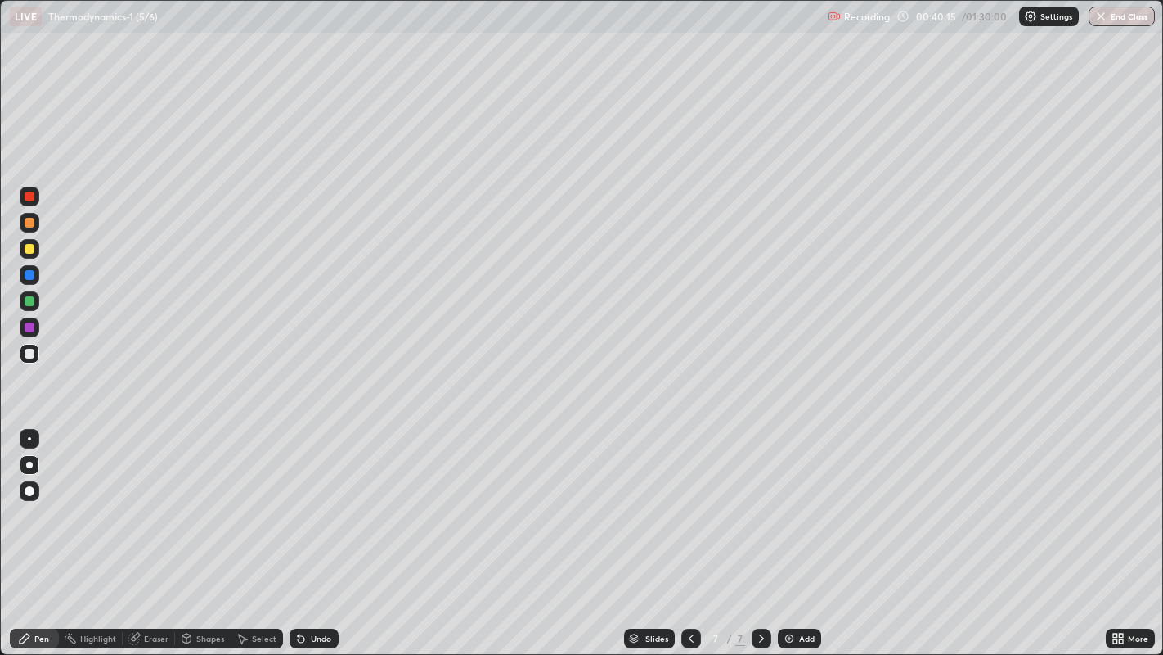
click at [29, 245] on div at bounding box center [30, 249] width 10 height 10
click at [30, 356] on div at bounding box center [30, 354] width 10 height 10
click at [29, 353] on div at bounding box center [30, 354] width 10 height 10
click at [803, 531] on div "Add" at bounding box center [807, 638] width 16 height 8
click at [159, 531] on div "Eraser" at bounding box center [156, 638] width 25 height 8
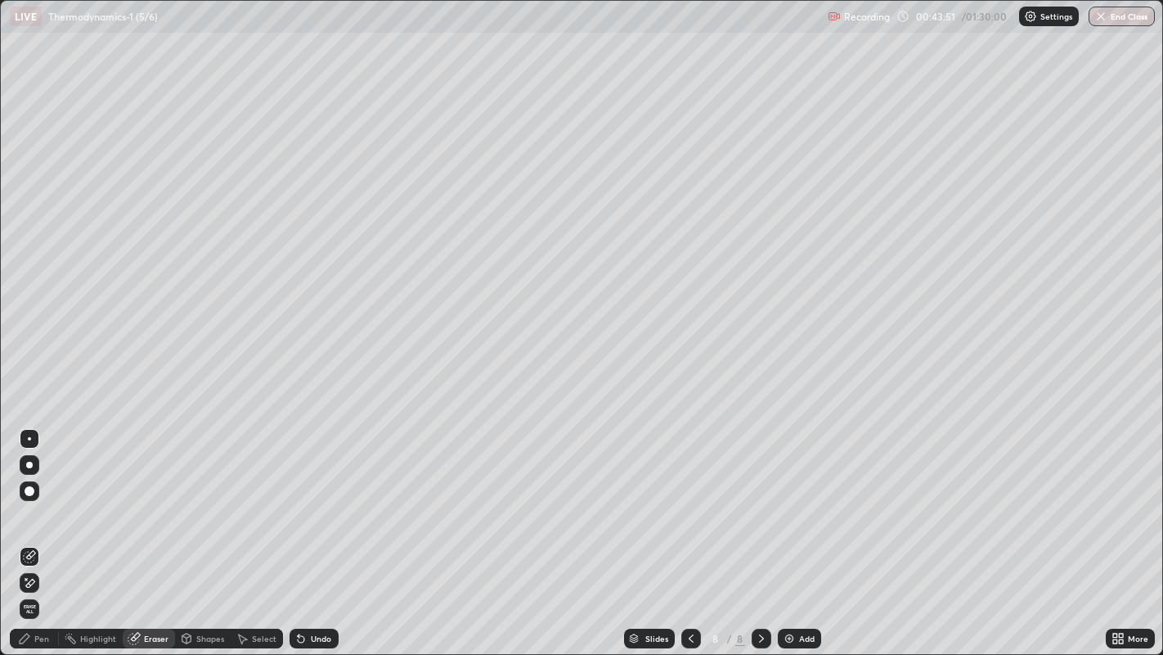
click at [47, 531] on div "Pen" at bounding box center [34, 638] width 49 height 20
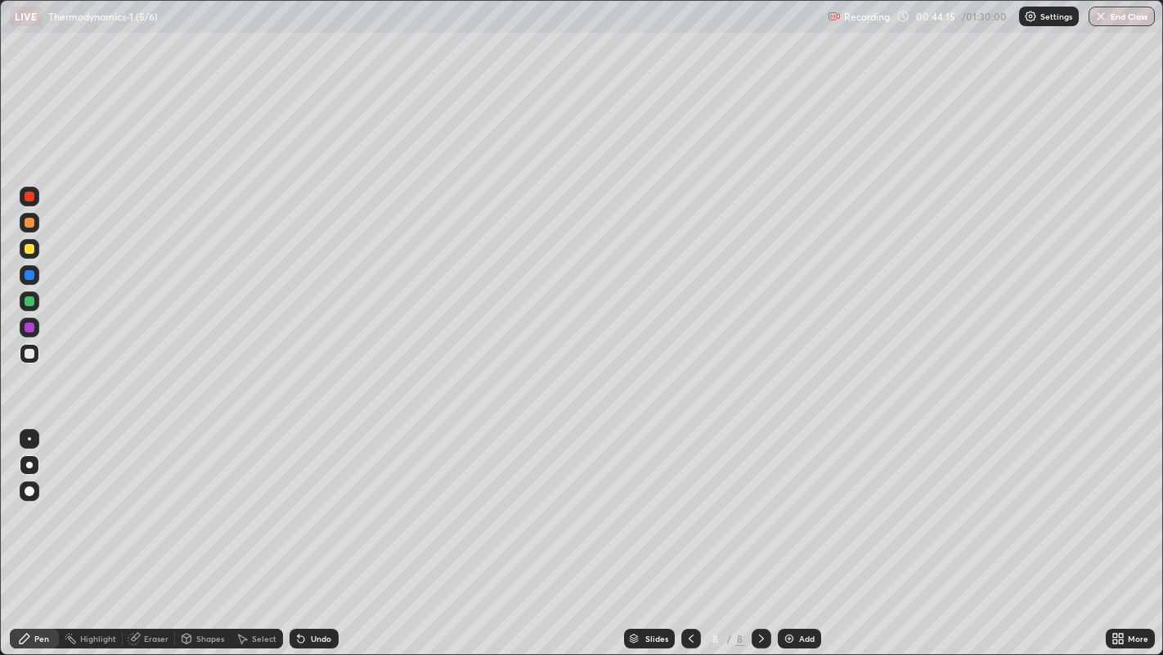
click at [30, 252] on div at bounding box center [30, 249] width 10 height 10
click at [36, 300] on div at bounding box center [30, 301] width 20 height 20
click at [28, 353] on div at bounding box center [30, 354] width 10 height 10
click at [317, 531] on div "Undo" at bounding box center [321, 638] width 20 height 8
click at [805, 531] on div "Add" at bounding box center [807, 638] width 16 height 8
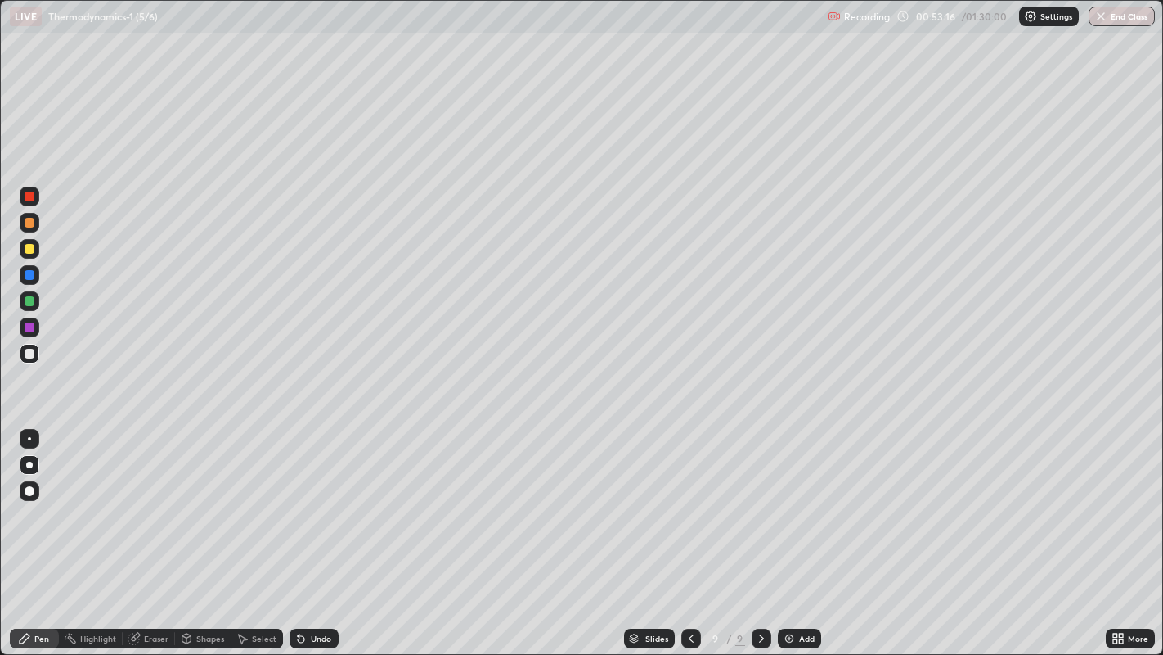
click at [320, 531] on div "Undo" at bounding box center [321, 638] width 20 height 8
click at [318, 531] on div "Undo" at bounding box center [321, 638] width 20 height 8
click at [314, 531] on div "Undo" at bounding box center [321, 638] width 20 height 8
click at [315, 531] on div "Undo" at bounding box center [321, 638] width 20 height 8
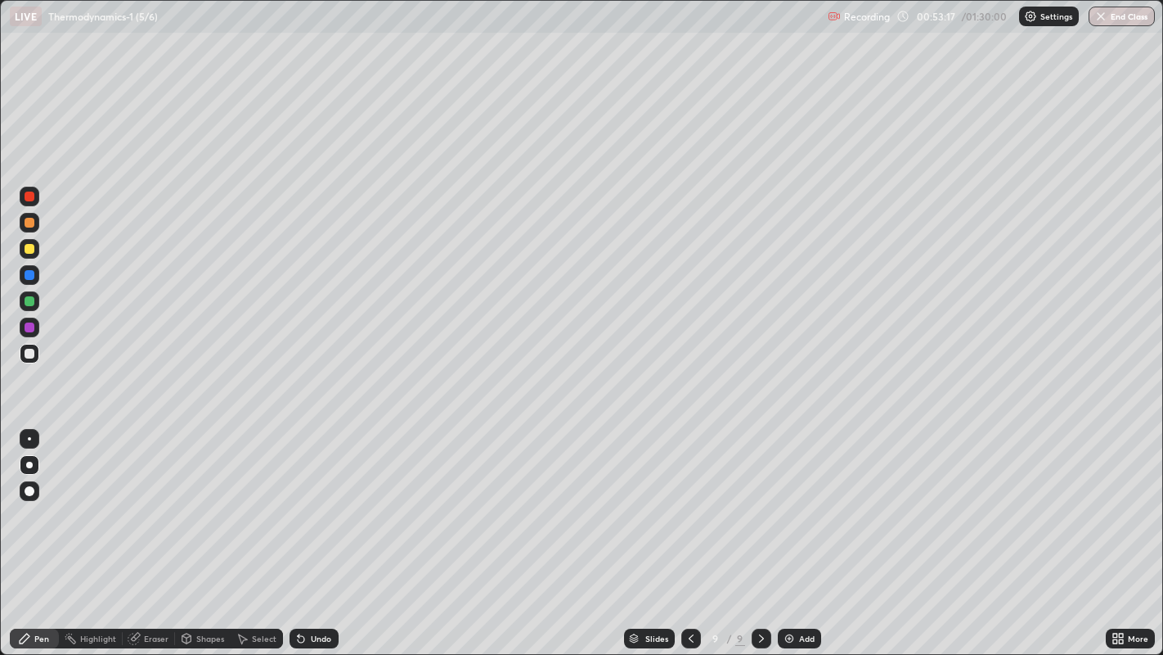
click at [318, 531] on div "Undo" at bounding box center [321, 638] width 20 height 8
click at [319, 531] on div "Undo" at bounding box center [314, 638] width 49 height 20
click at [321, 531] on div "Undo" at bounding box center [321, 638] width 20 height 8
click at [314, 531] on div "Undo" at bounding box center [321, 638] width 20 height 8
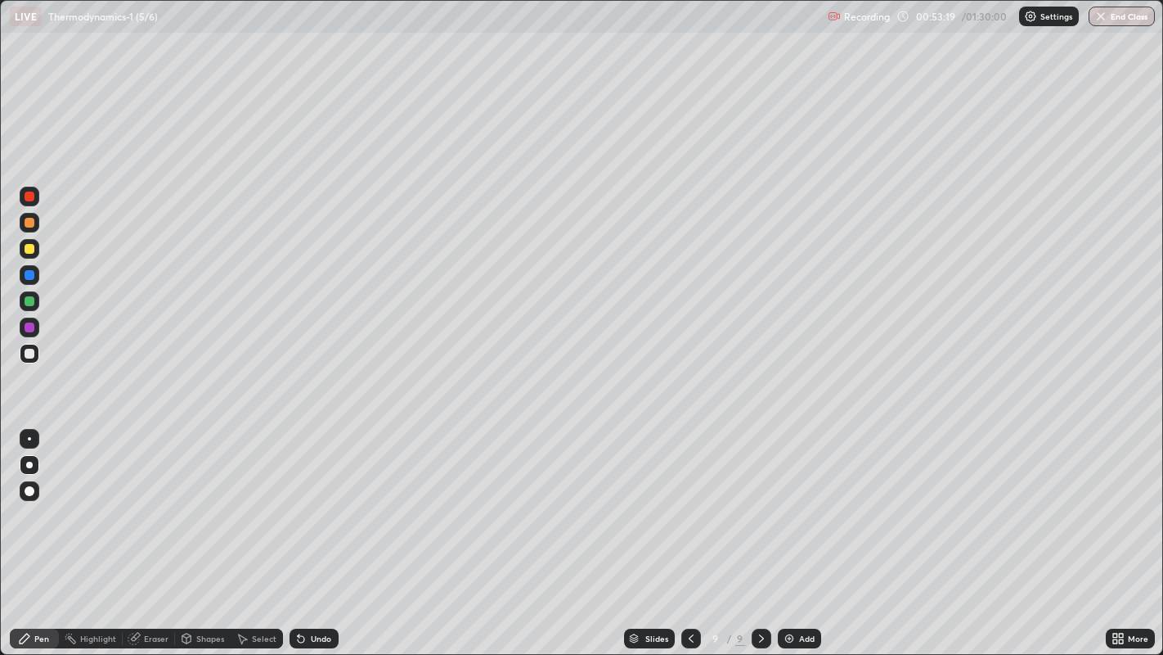
click at [314, 531] on div "Undo" at bounding box center [321, 638] width 20 height 8
click at [318, 531] on div "Undo" at bounding box center [321, 638] width 20 height 8
click at [803, 531] on div "Add" at bounding box center [807, 638] width 16 height 8
click at [152, 531] on div "Eraser" at bounding box center [156, 638] width 25 height 8
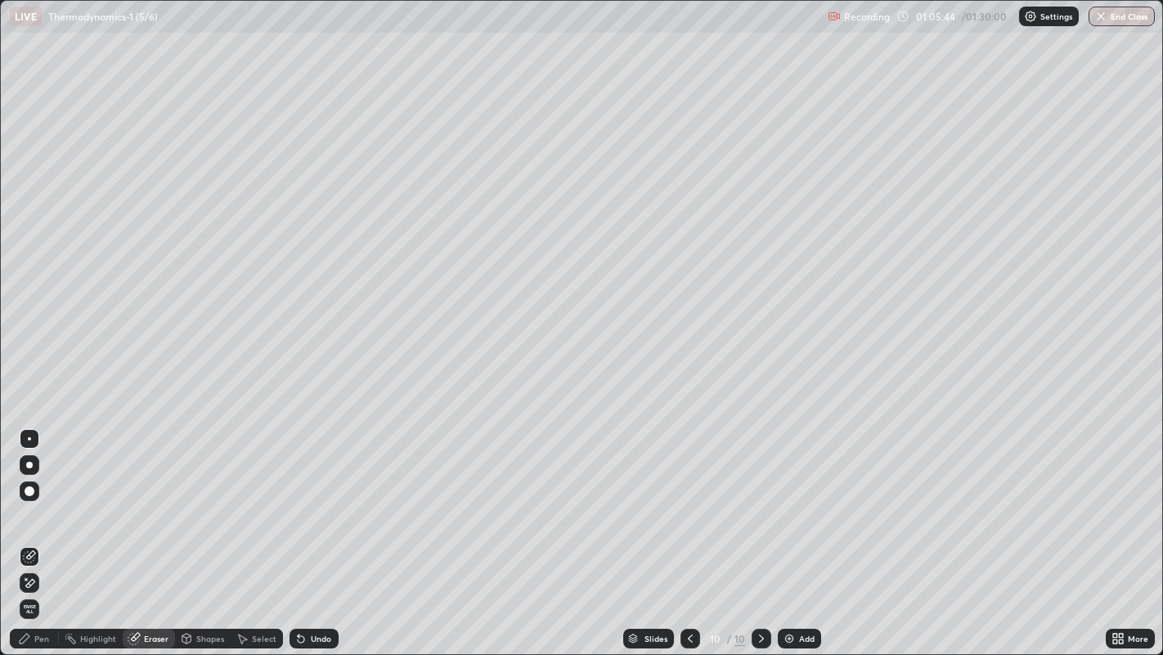
click at [34, 531] on div "Pen" at bounding box center [34, 638] width 49 height 20
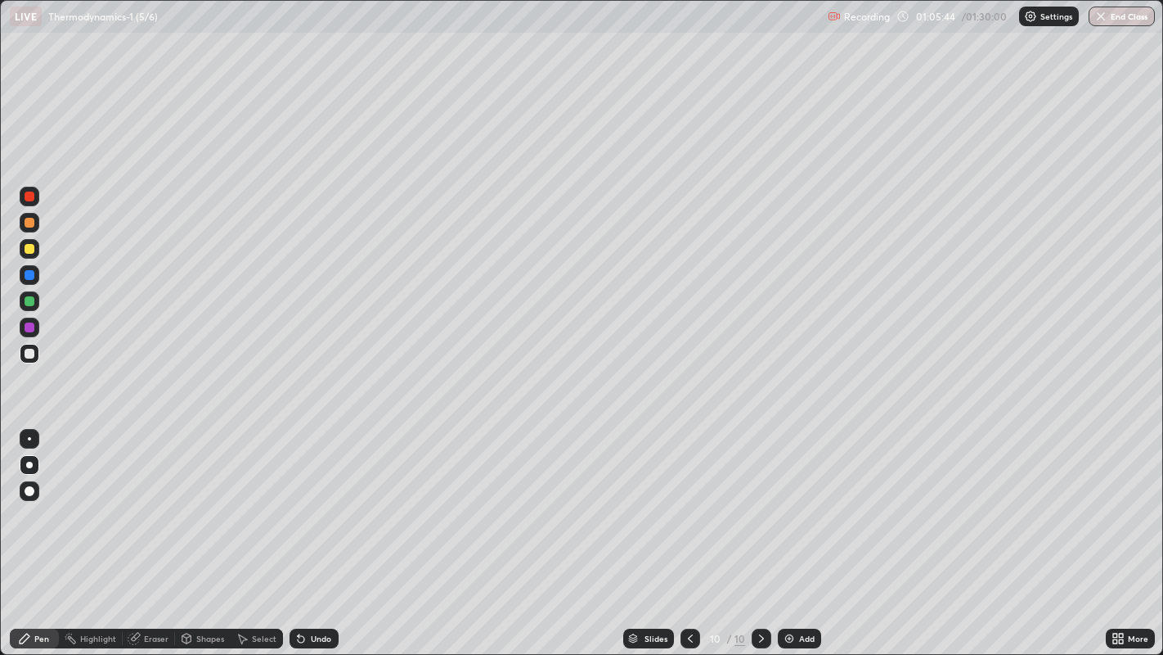
click at [31, 353] on div at bounding box center [30, 354] width 10 height 10
click at [29, 250] on div at bounding box center [30, 249] width 10 height 10
click at [801, 531] on div "Add" at bounding box center [807, 638] width 16 height 8
click at [31, 353] on div at bounding box center [30, 354] width 10 height 10
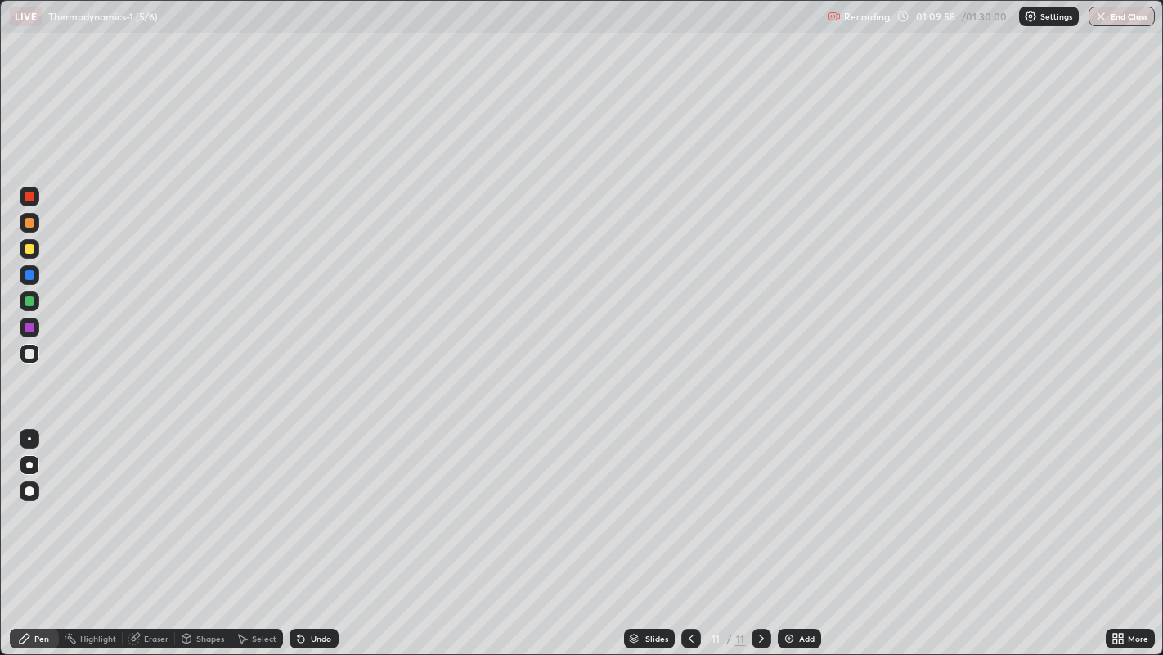
click at [321, 531] on div "Undo" at bounding box center [321, 638] width 20 height 8
click at [326, 531] on div "Undo" at bounding box center [314, 638] width 49 height 20
click at [814, 531] on div "Add" at bounding box center [799, 638] width 43 height 20
click at [800, 531] on div "Add" at bounding box center [807, 638] width 16 height 8
click at [30, 251] on div at bounding box center [30, 249] width 10 height 10
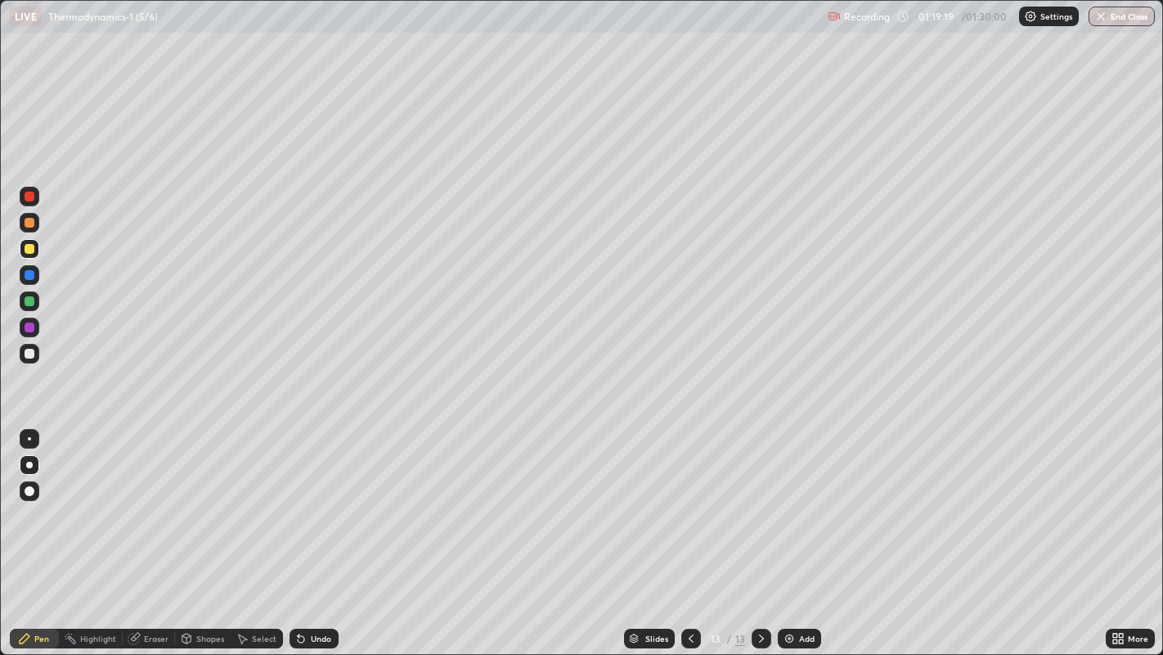
click at [34, 352] on div at bounding box center [30, 354] width 10 height 10
click at [34, 243] on div at bounding box center [30, 249] width 20 height 20
click at [29, 352] on div at bounding box center [30, 354] width 10 height 10
click at [806, 531] on div "Add" at bounding box center [807, 638] width 16 height 8
click at [29, 250] on div at bounding box center [30, 249] width 10 height 10
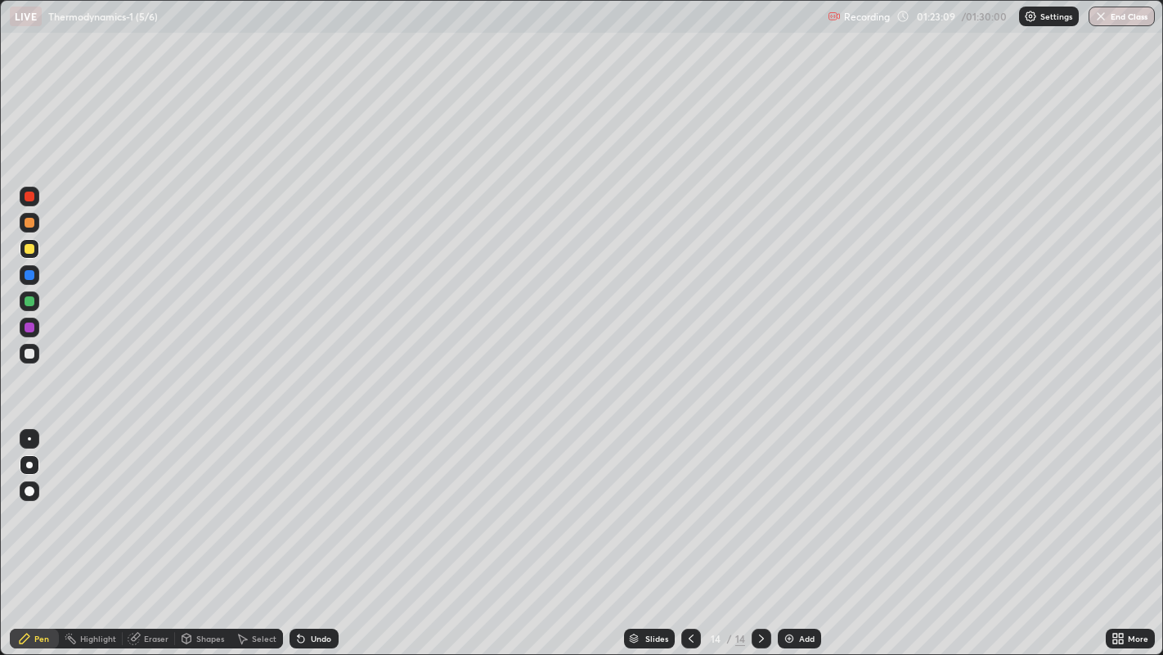
click at [31, 354] on div at bounding box center [30, 354] width 10 height 10
click at [795, 531] on div "Add" at bounding box center [799, 638] width 43 height 20
click at [689, 531] on icon at bounding box center [691, 638] width 13 height 13
click at [321, 531] on div "Undo" at bounding box center [321, 638] width 20 height 8
click at [801, 531] on div "Add" at bounding box center [807, 638] width 16 height 8
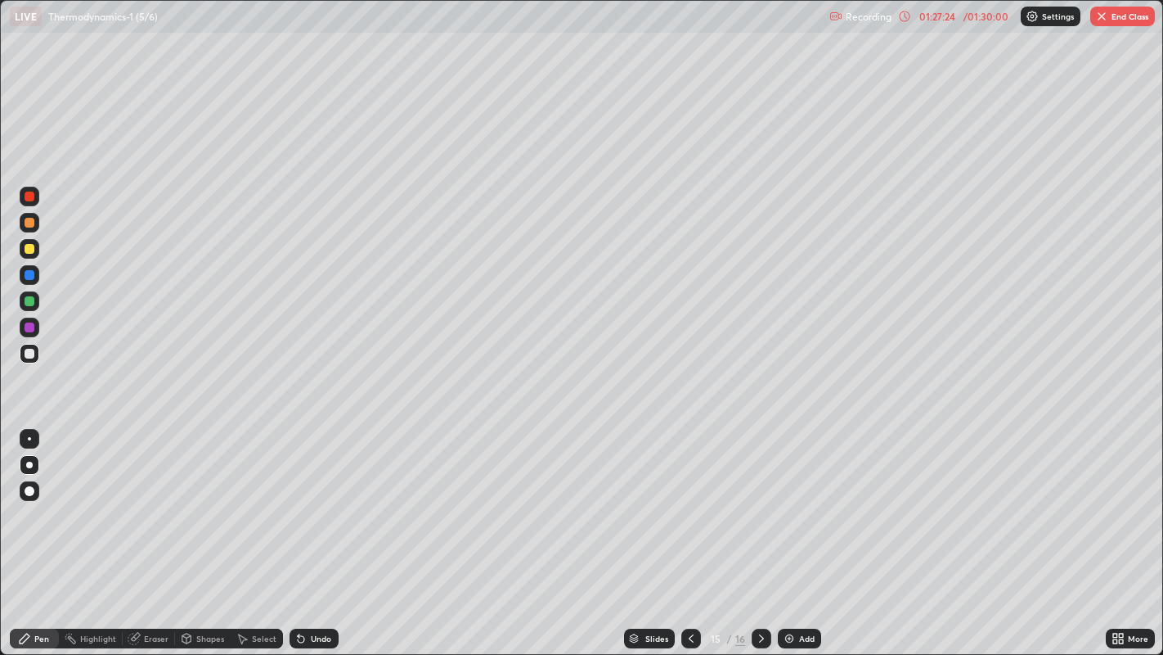
click at [690, 531] on icon at bounding box center [691, 638] width 13 height 13
click at [1129, 13] on button "End Class" at bounding box center [1123, 17] width 65 height 20
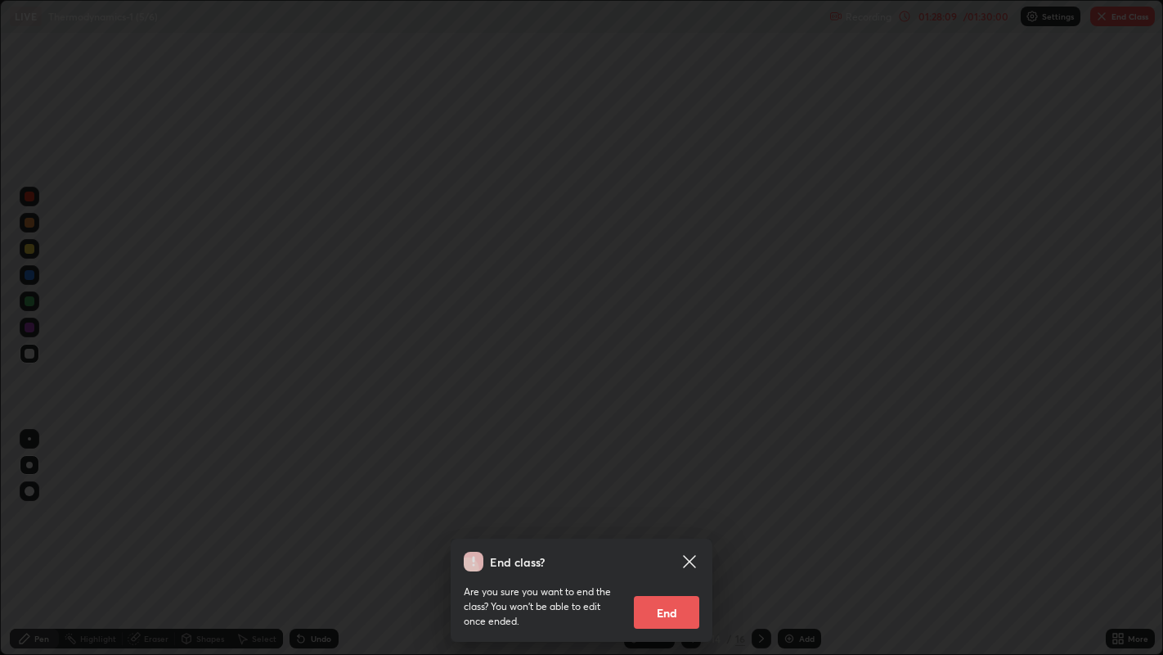
click at [675, 531] on button "End" at bounding box center [666, 612] width 65 height 33
